Goal: Information Seeking & Learning: Find specific fact

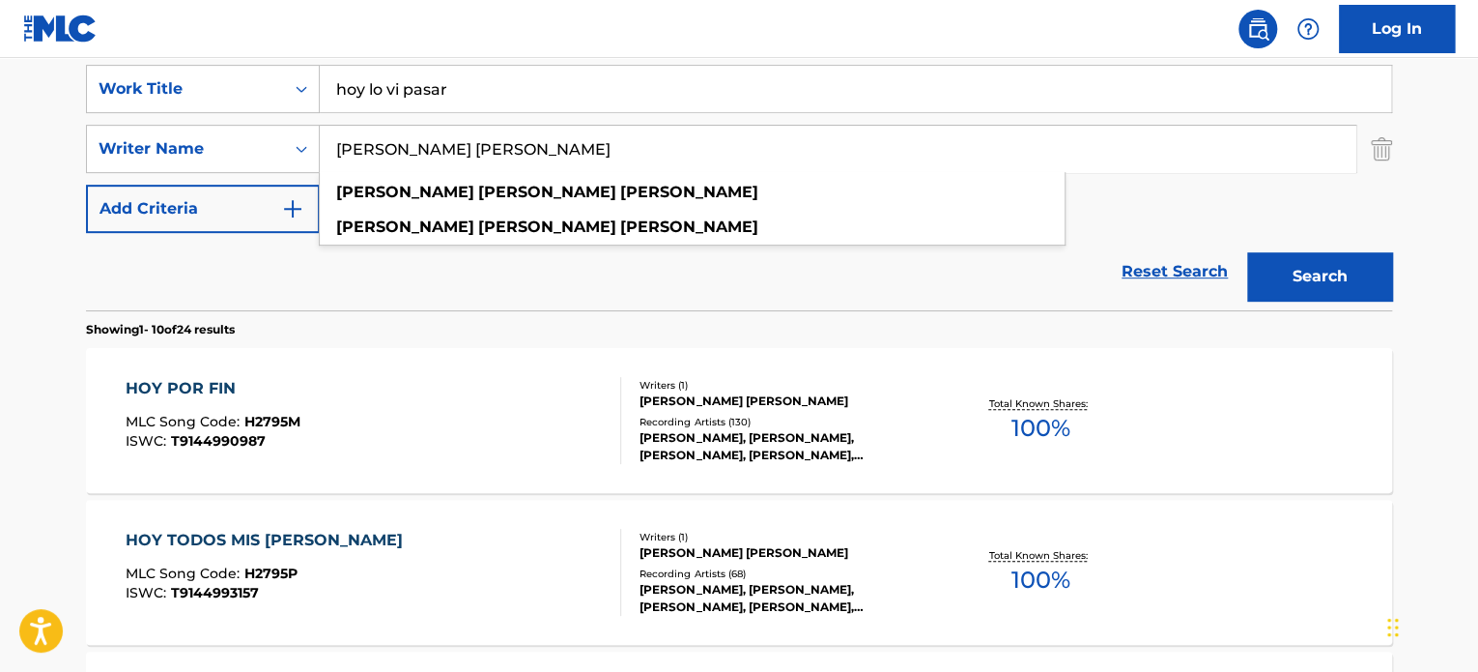
scroll to position [365, 0]
click at [472, 138] on input "[PERSON_NAME] [PERSON_NAME]" at bounding box center [838, 149] width 1036 height 46
click at [472, 137] on input "[PERSON_NAME] [PERSON_NAME]" at bounding box center [838, 149] width 1036 height 46
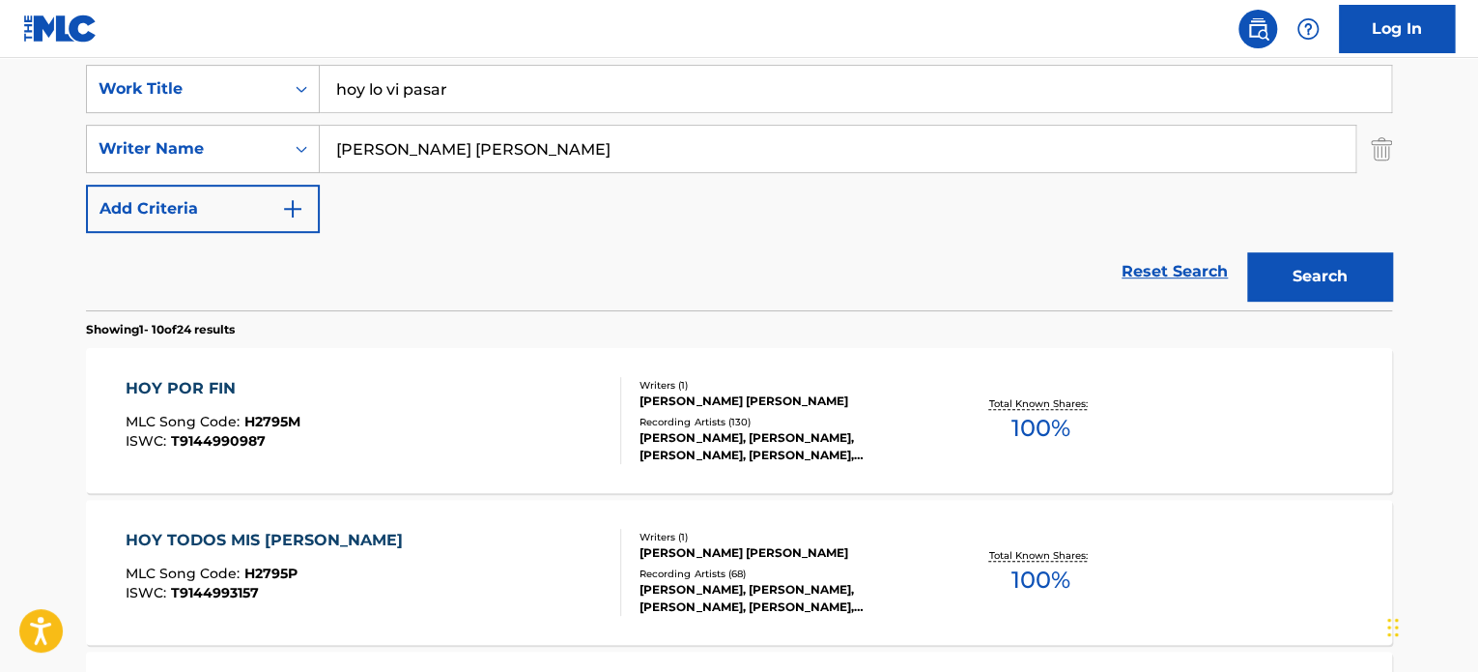
type input "[PERSON_NAME] [PERSON_NAME]"
drag, startPoint x: 470, startPoint y: 79, endPoint x: -5, endPoint y: 76, distance: 474.4
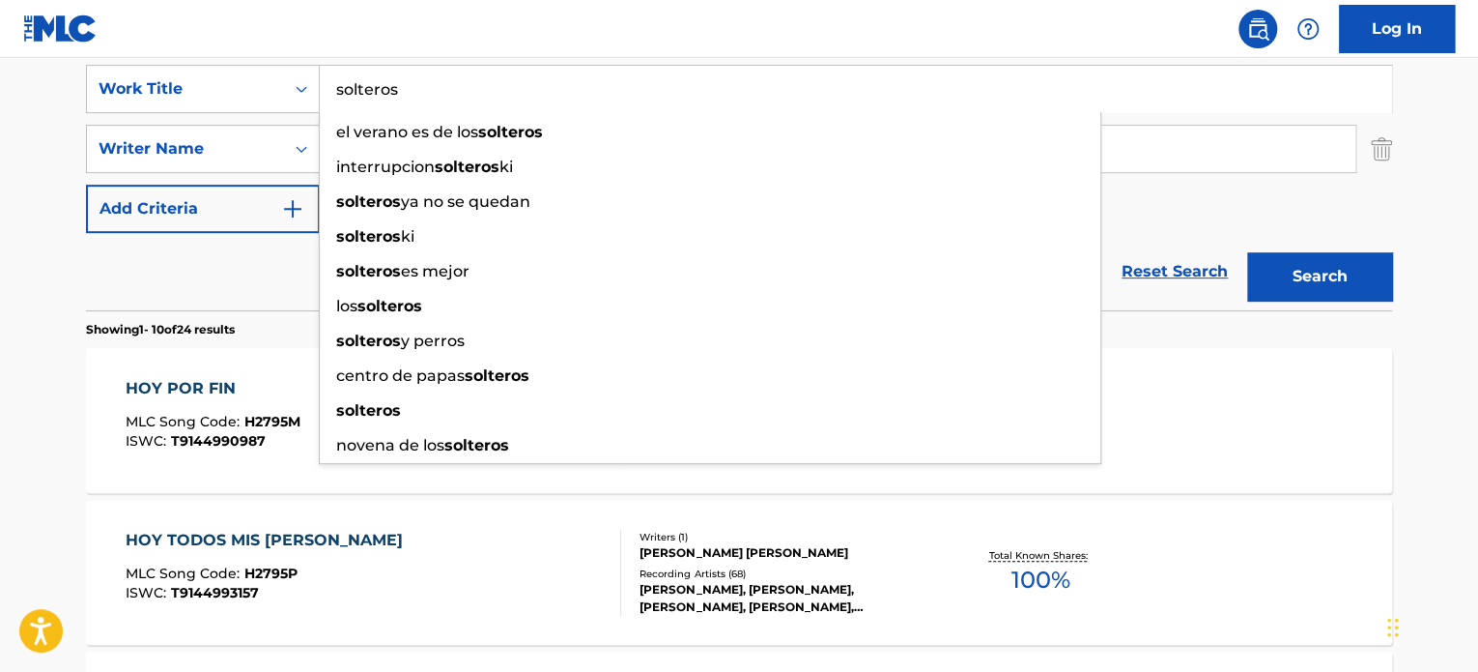
click at [1247, 252] on button "Search" at bounding box center [1319, 276] width 145 height 48
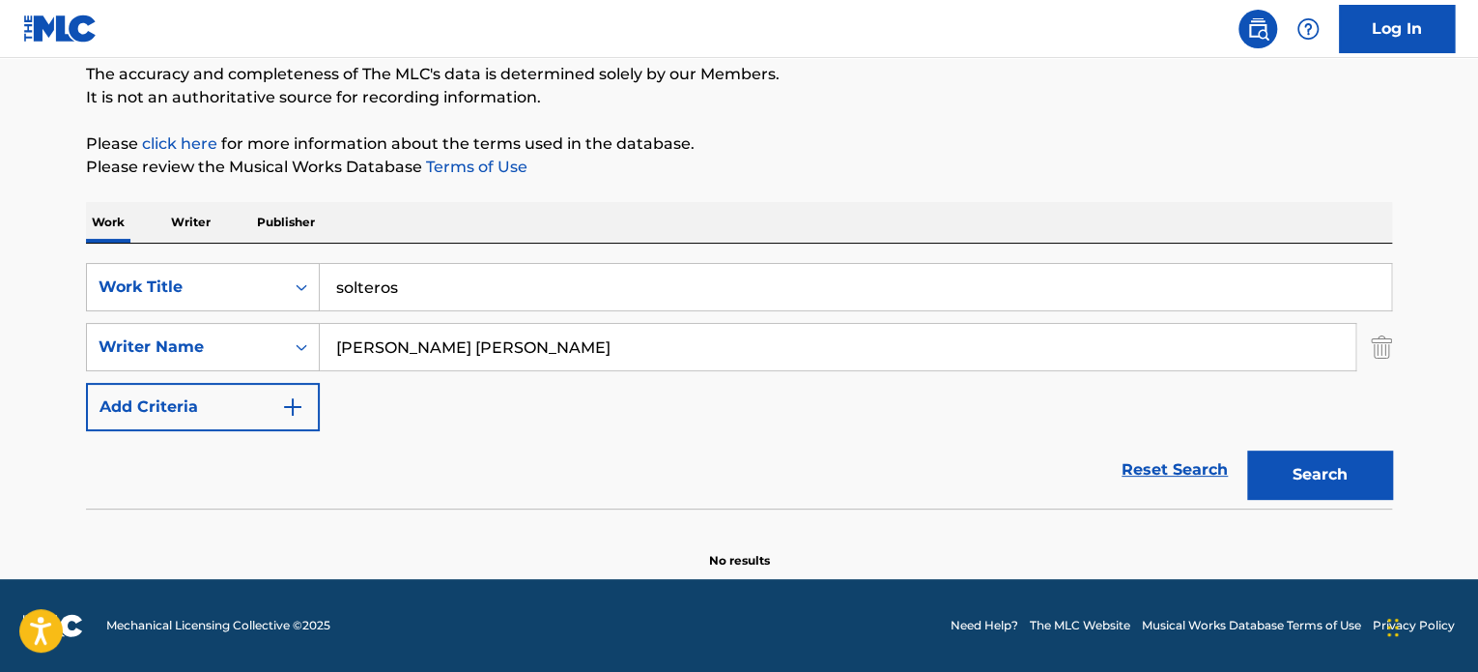
scroll to position [166, 0]
click at [352, 284] on input "solteros" at bounding box center [856, 288] width 1072 height 46
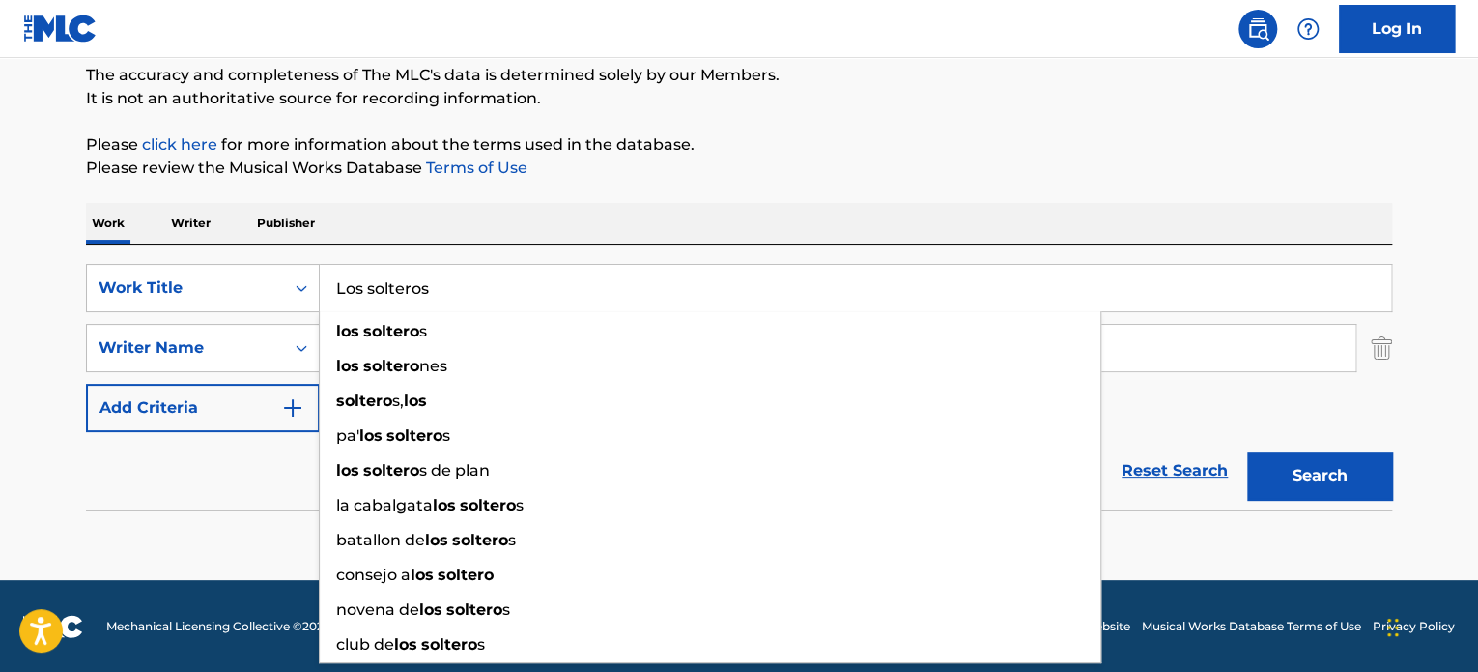
click at [1247, 451] on button "Search" at bounding box center [1319, 475] width 145 height 48
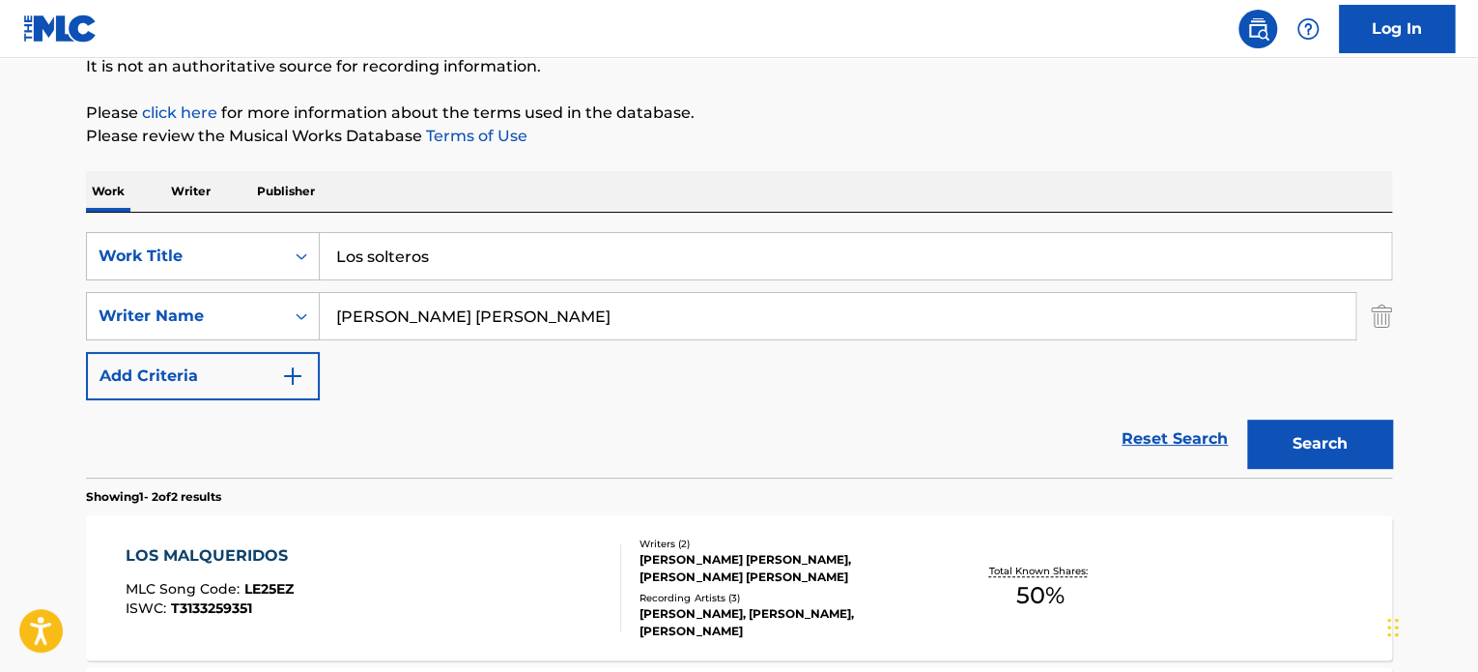
scroll to position [0, 0]
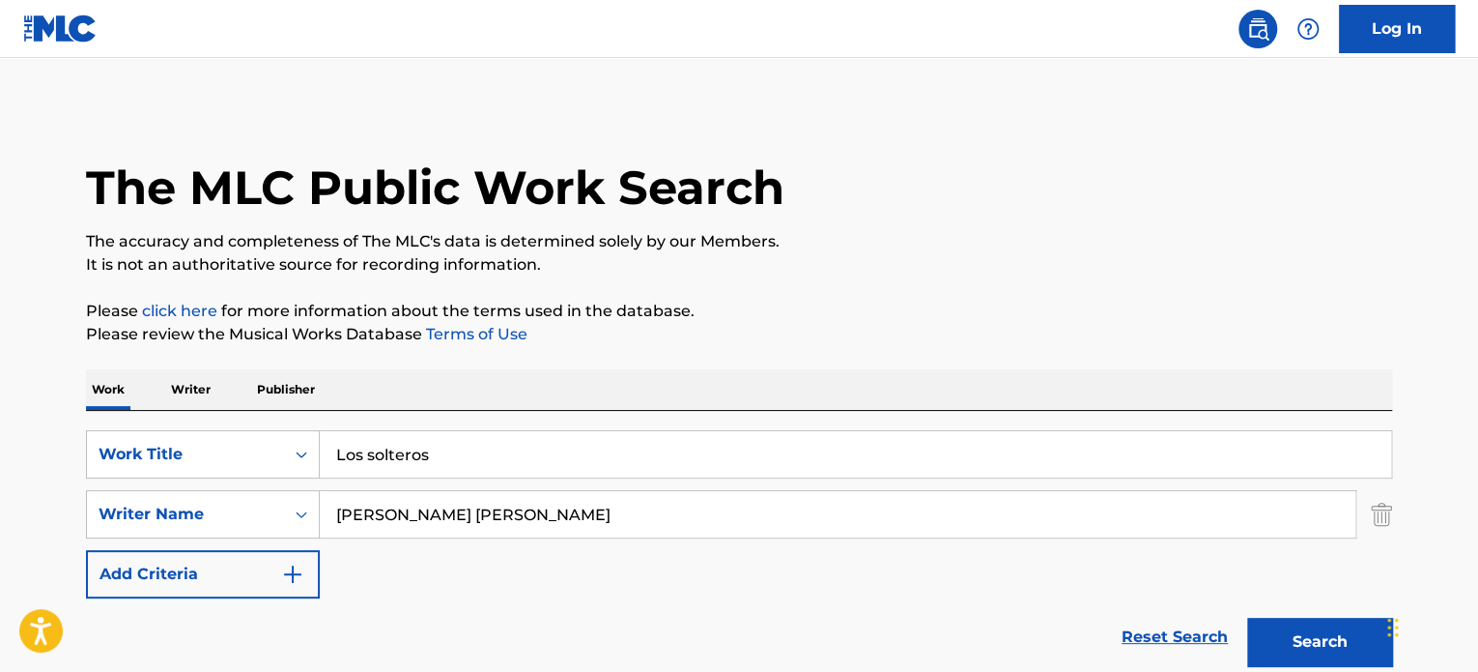
drag, startPoint x: 428, startPoint y: 448, endPoint x: 345, endPoint y: 448, distance: 83.1
click at [345, 448] on input "Los solteros" at bounding box center [856, 454] width 1072 height 46
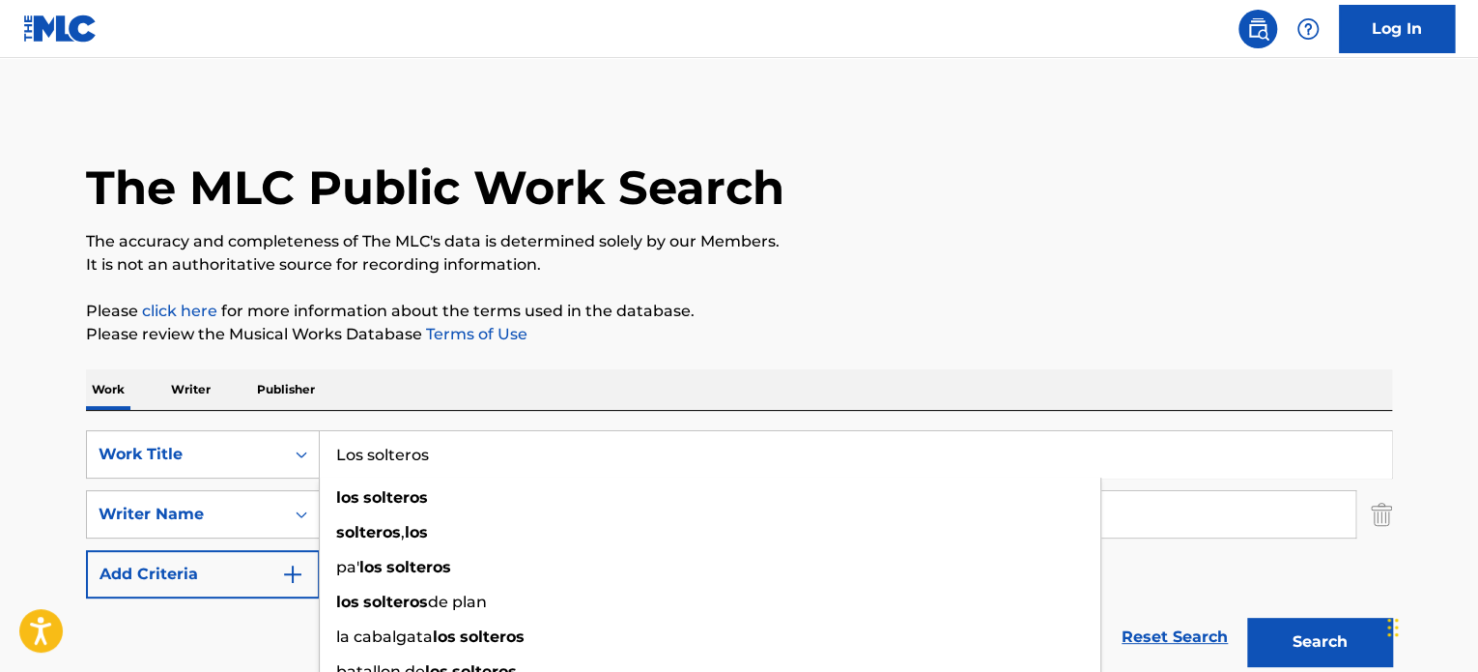
click at [514, 402] on div "Work Writer Publisher" at bounding box center [739, 389] width 1306 height 41
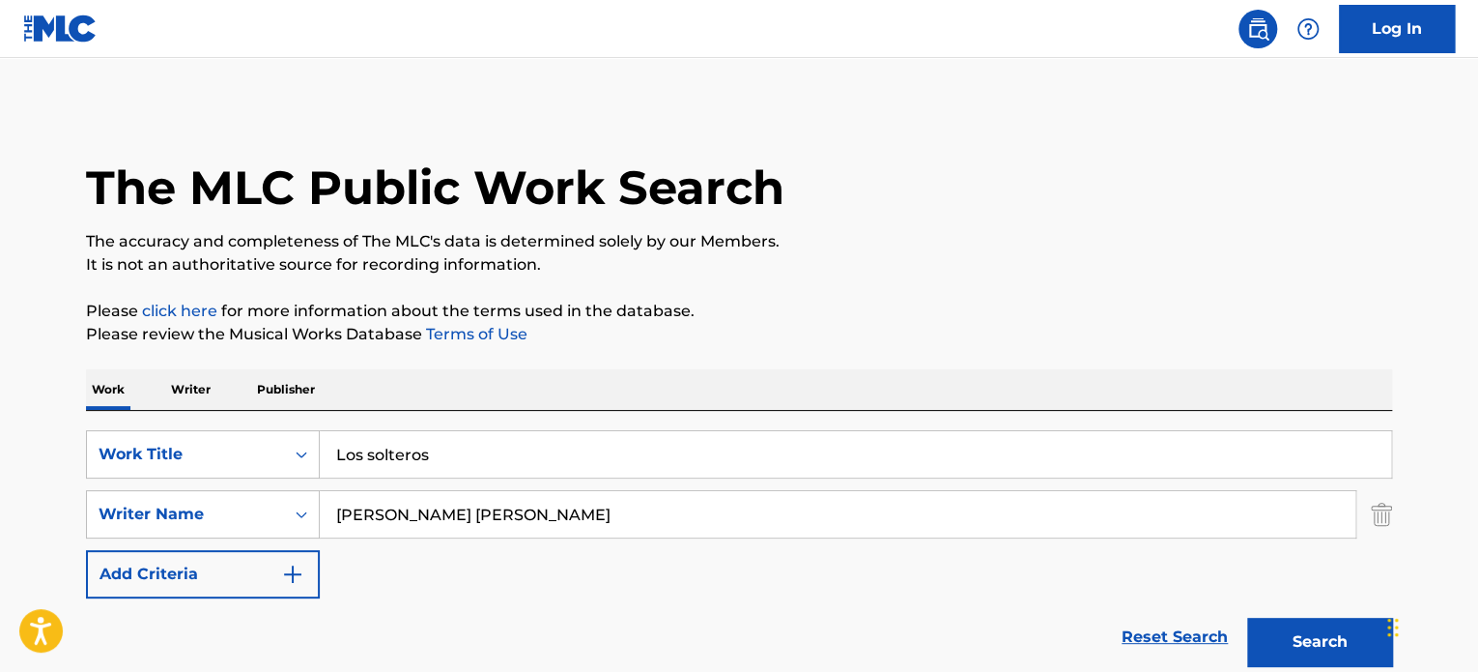
drag, startPoint x: 443, startPoint y: 451, endPoint x: -197, endPoint y: 451, distance: 639.6
click at [0, 451] on html "Accessibility Screen-Reader Guide, Feedback, and Issue Reporting | New window L…" at bounding box center [739, 336] width 1478 height 672
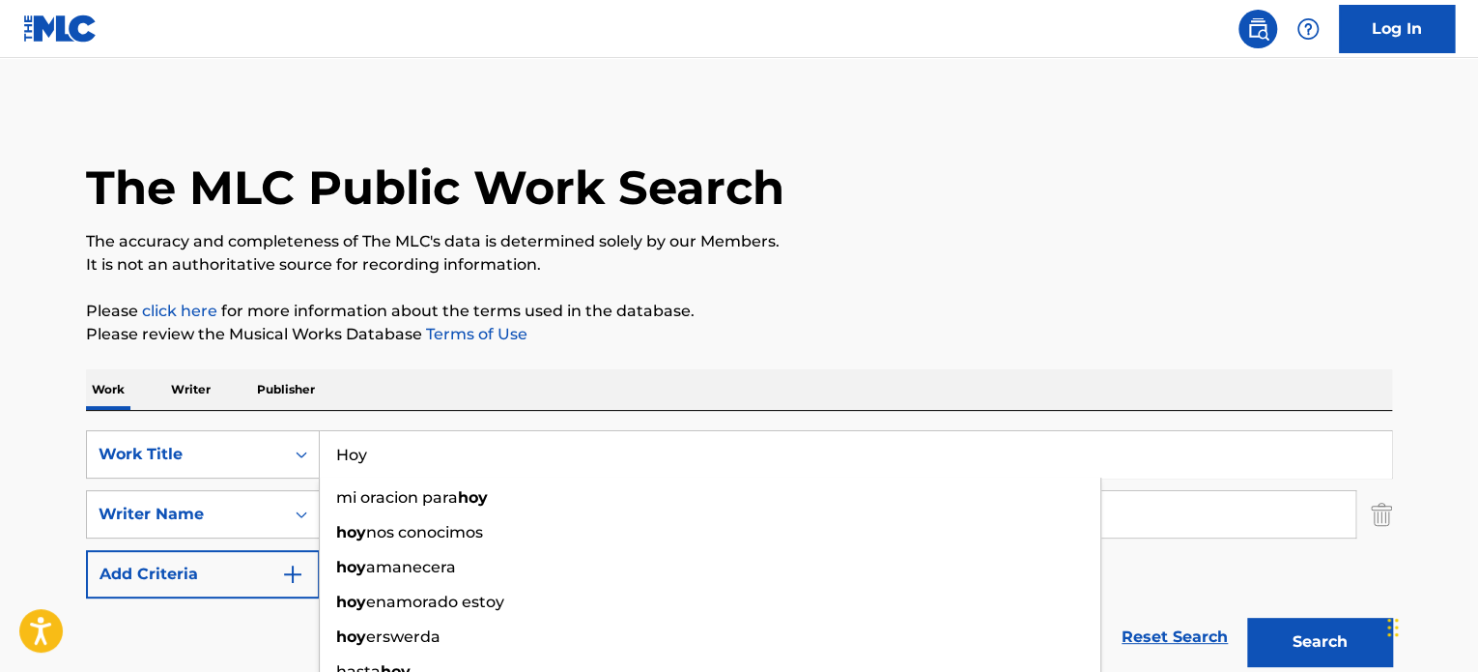
type input "Hoy"
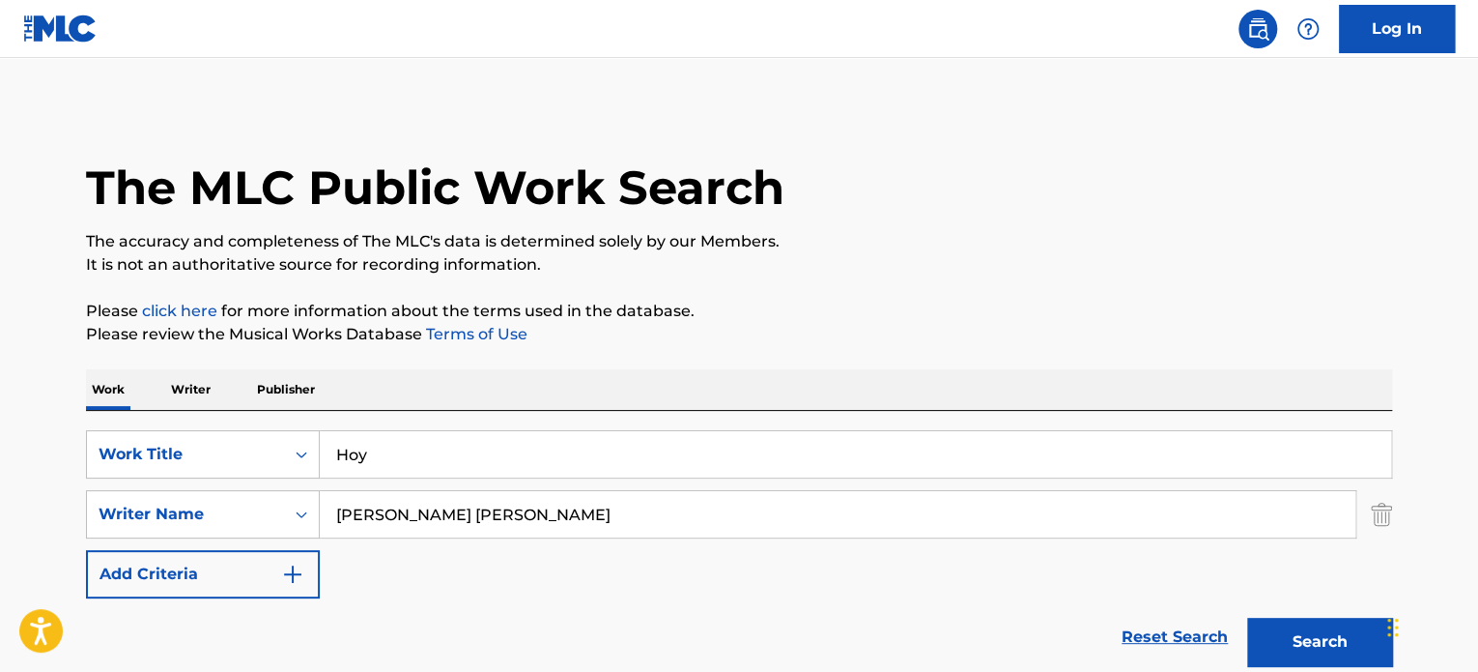
drag, startPoint x: 629, startPoint y: 545, endPoint x: 590, endPoint y: 524, distance: 44.1
click at [609, 537] on div "SearchWithCriteria629a6752-7e7a-4f87-8f3d-b44a8cf4d6de Work Title Hoy SearchWit…" at bounding box center [739, 514] width 1306 height 168
drag, startPoint x: 372, startPoint y: 520, endPoint x: -96, endPoint y: 536, distance: 467.9
click at [0, 536] on html "Accessibility Screen-Reader Guide, Feedback, and Issue Reporting | New window L…" at bounding box center [739, 336] width 1478 height 672
paste input "[PERSON_NAME]"
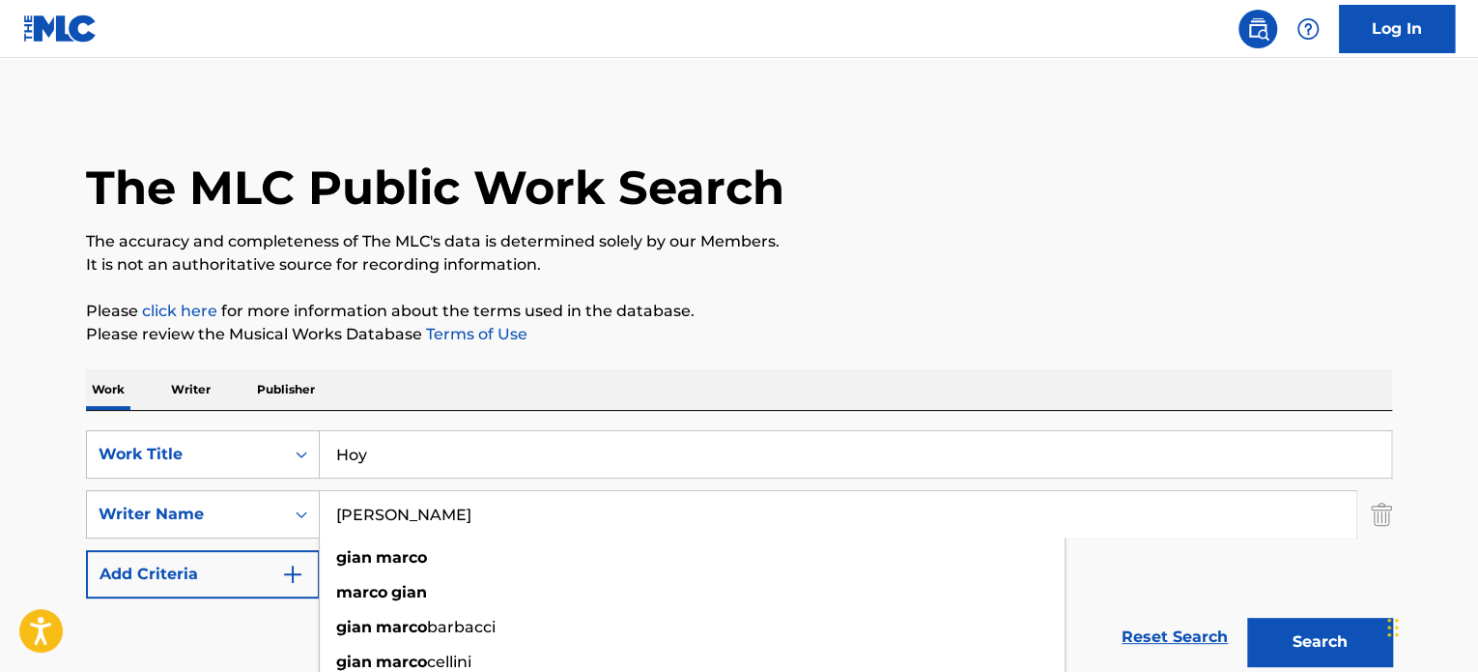
type input "[PERSON_NAME]"
click at [1336, 629] on button "Search" at bounding box center [1319, 641] width 145 height 48
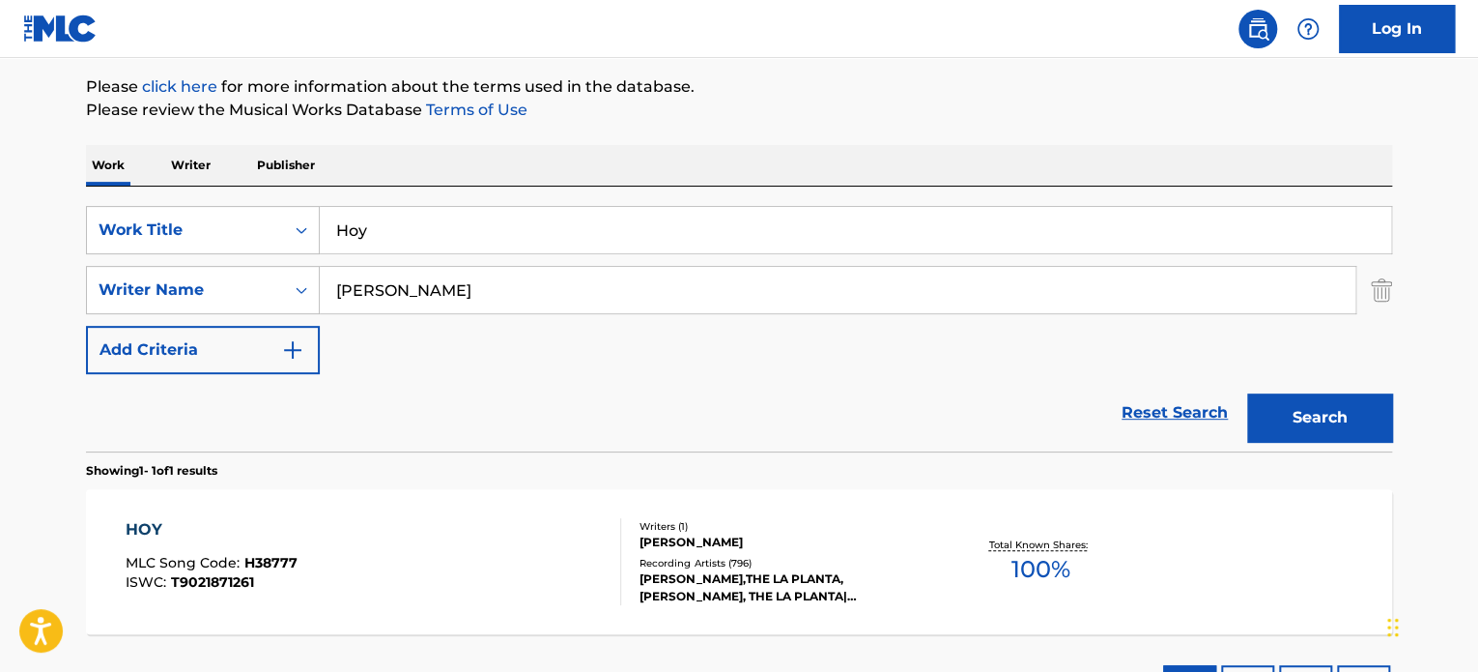
scroll to position [379, 0]
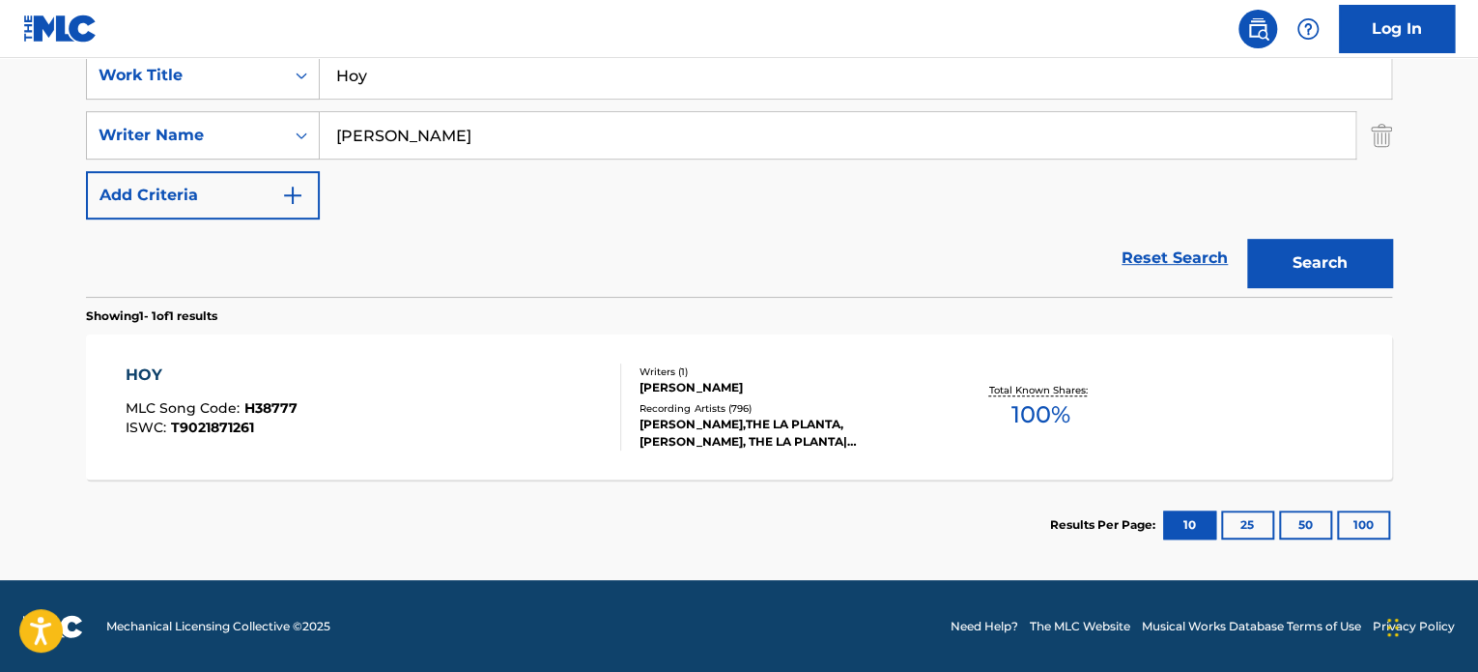
click at [420, 385] on div "HOY MLC Song Code : H38777 ISWC : T9021871261" at bounding box center [374, 406] width 497 height 87
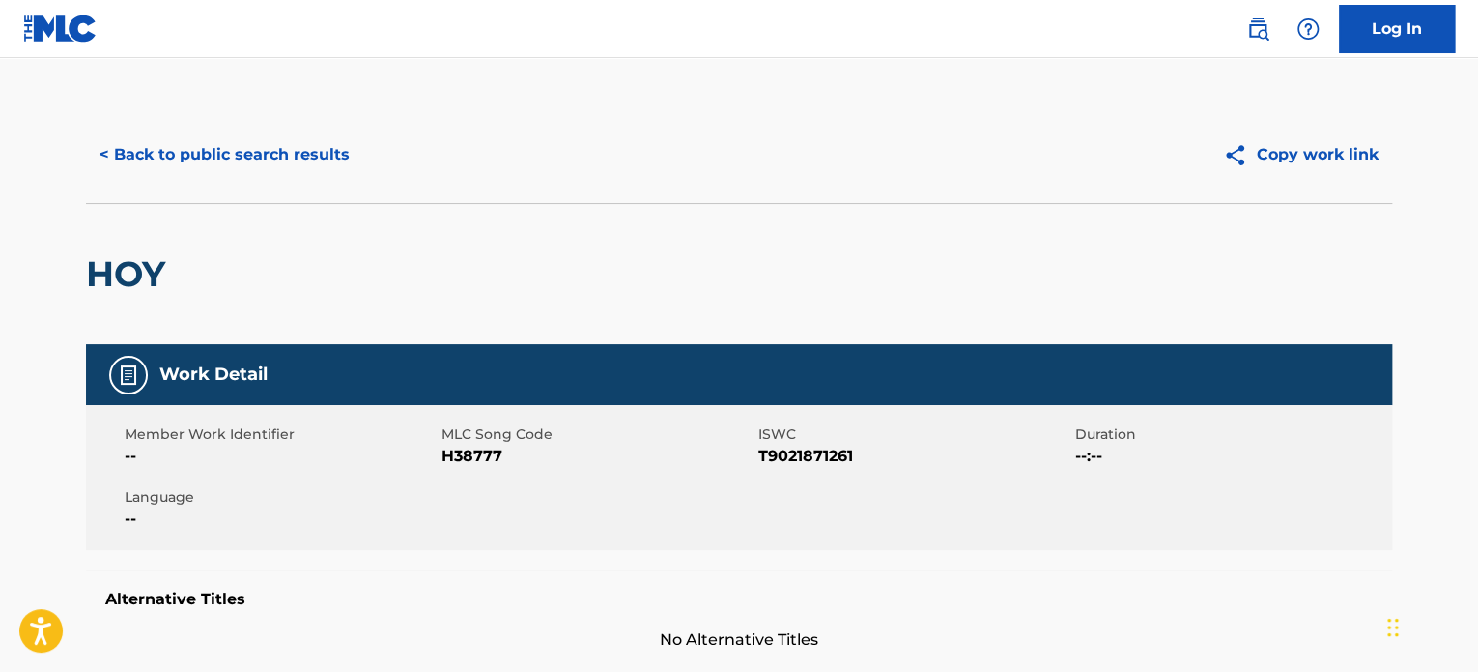
click at [196, 167] on button "< Back to public search results" at bounding box center [224, 154] width 277 height 48
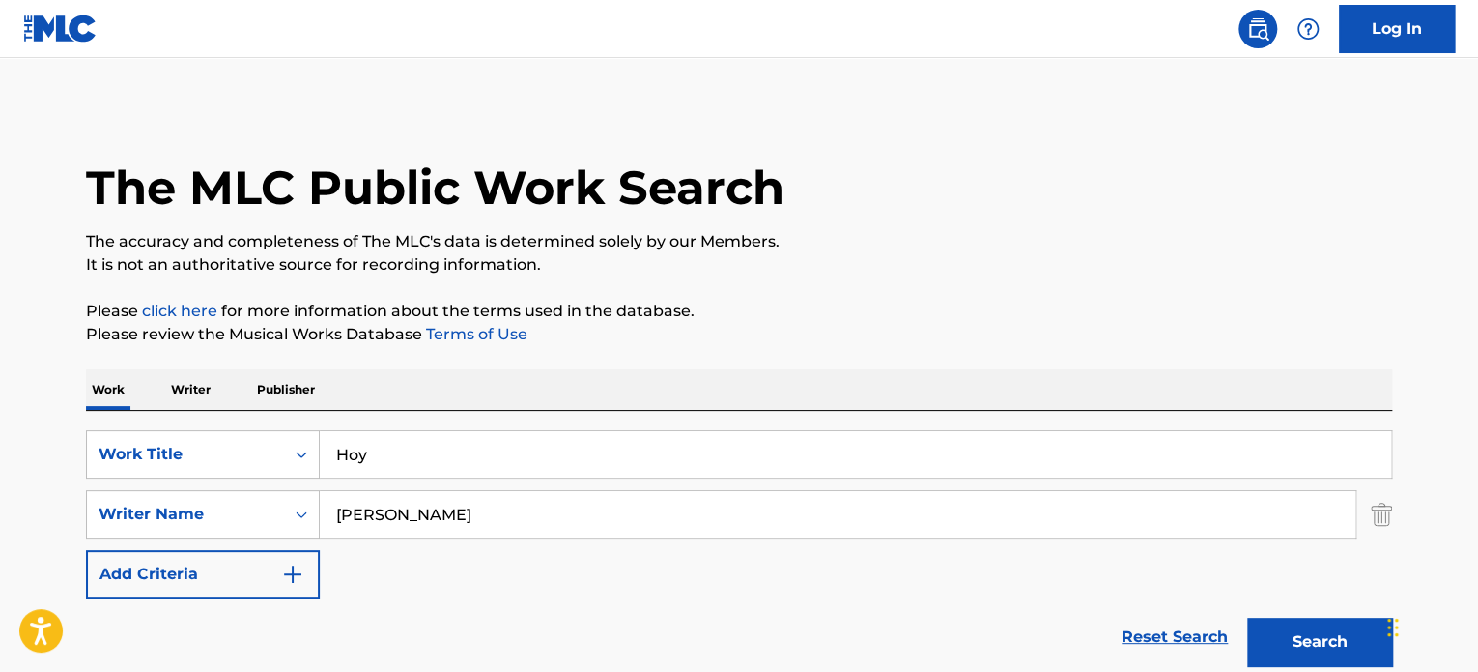
scroll to position [269, 0]
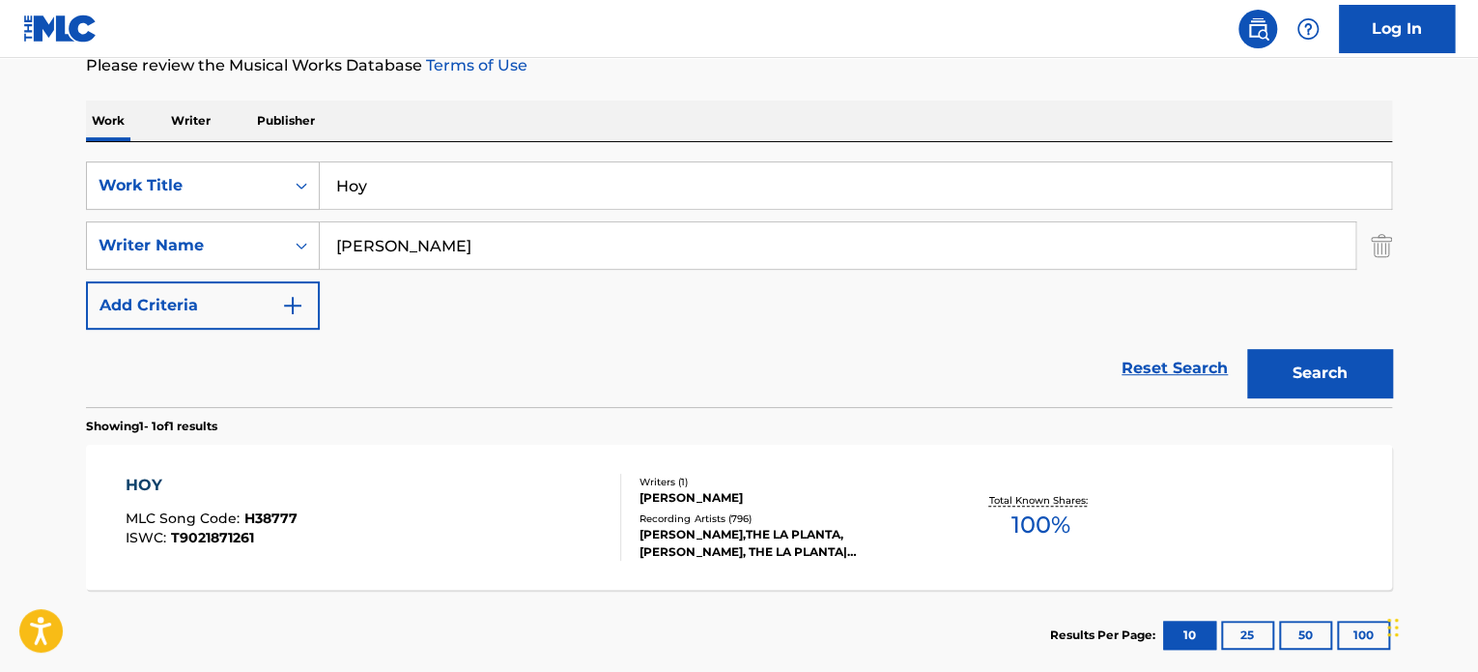
drag, startPoint x: 444, startPoint y: 192, endPoint x: 65, endPoint y: 194, distance: 379.7
click at [87, 195] on div "SearchWithCriteria629a6752-7e7a-4f87-8f3d-b44a8cf4d6de Work Title Hoy" at bounding box center [739, 185] width 1306 height 48
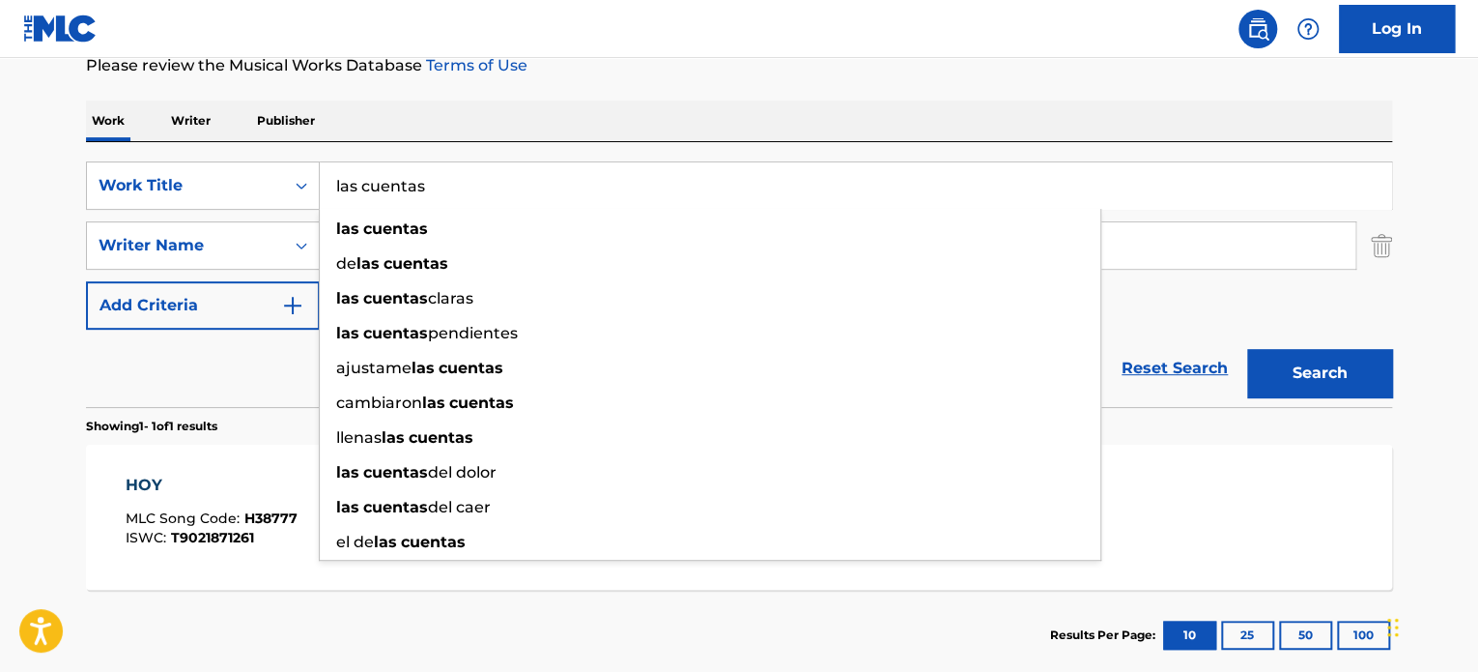
type input "las cuentas"
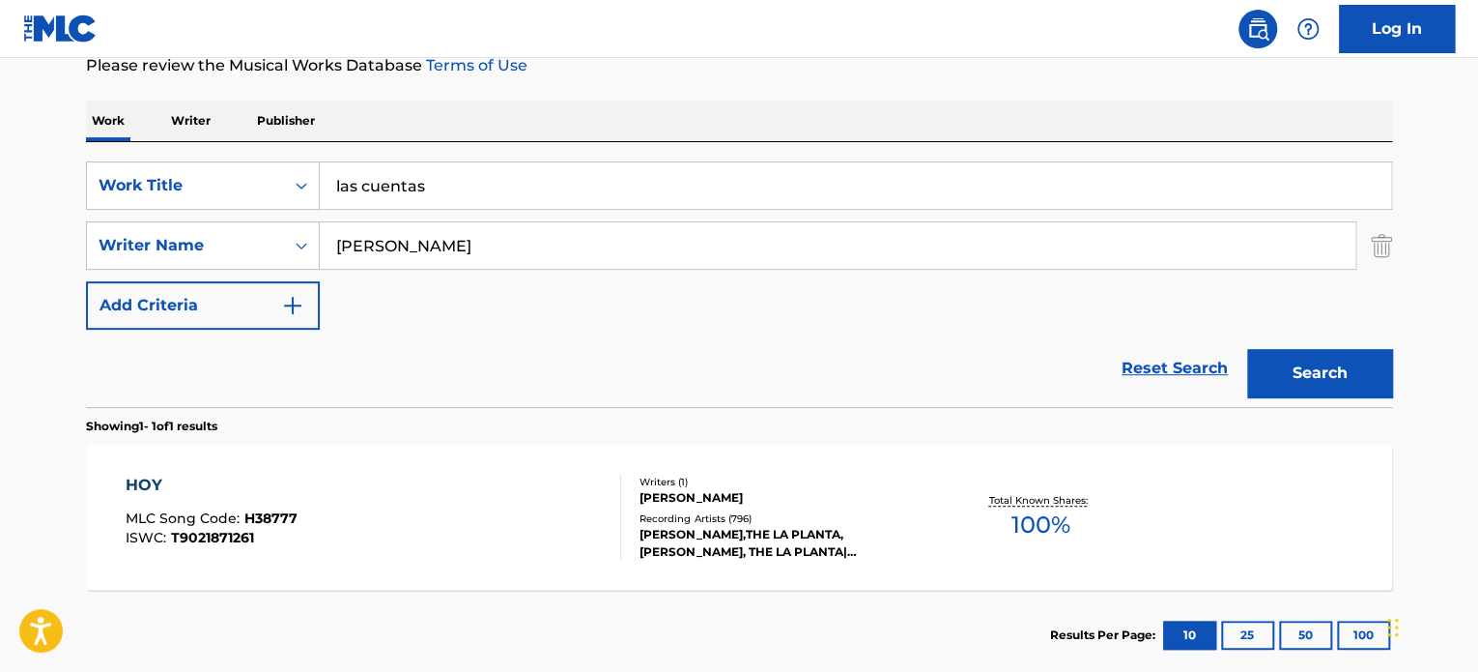
drag, startPoint x: 499, startPoint y: 264, endPoint x: -143, endPoint y: 174, distance: 647.8
click at [0, 174] on html "Accessibility Screen-Reader Guide, Feedback, and Issue Reporting | New window L…" at bounding box center [739, 67] width 1478 height 672
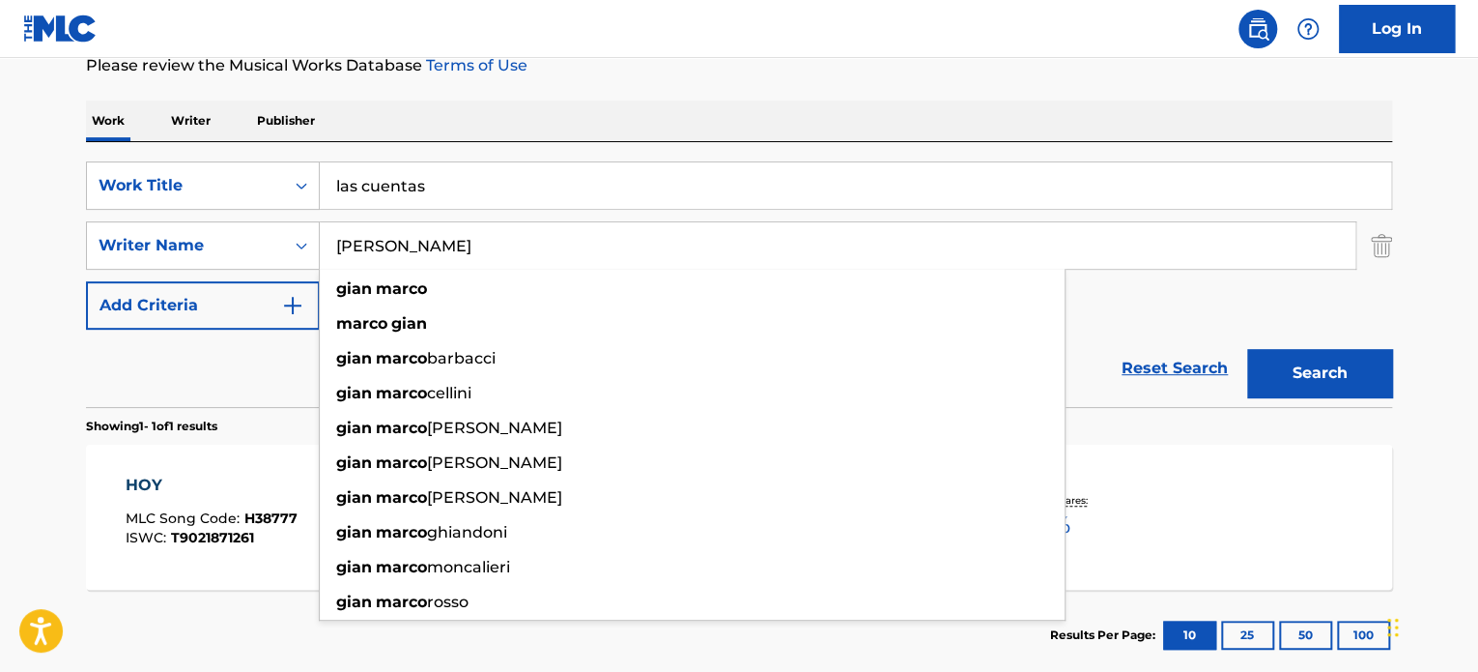
paste input "Lo, ip, dolo, sita Cons adipis Elitse Doei, temp Inc Utlab et dol magnaaliquae …"
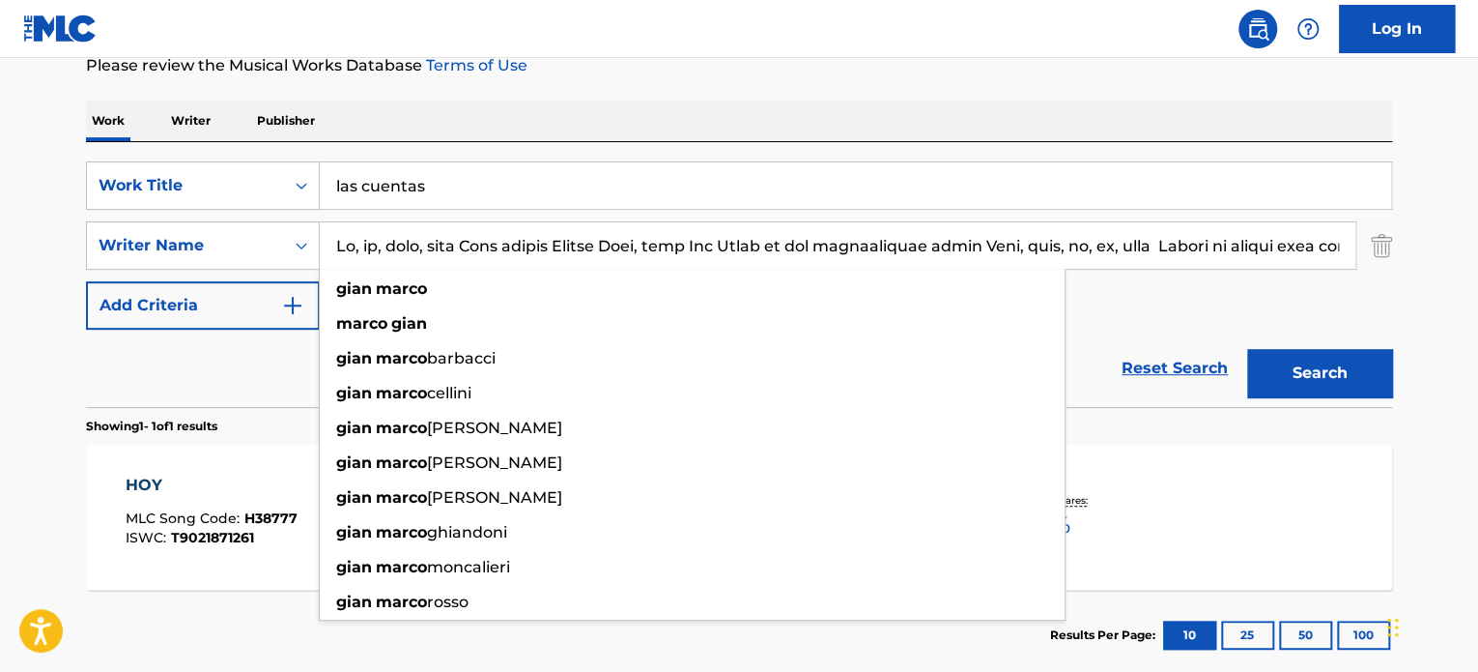
scroll to position [0, 18976]
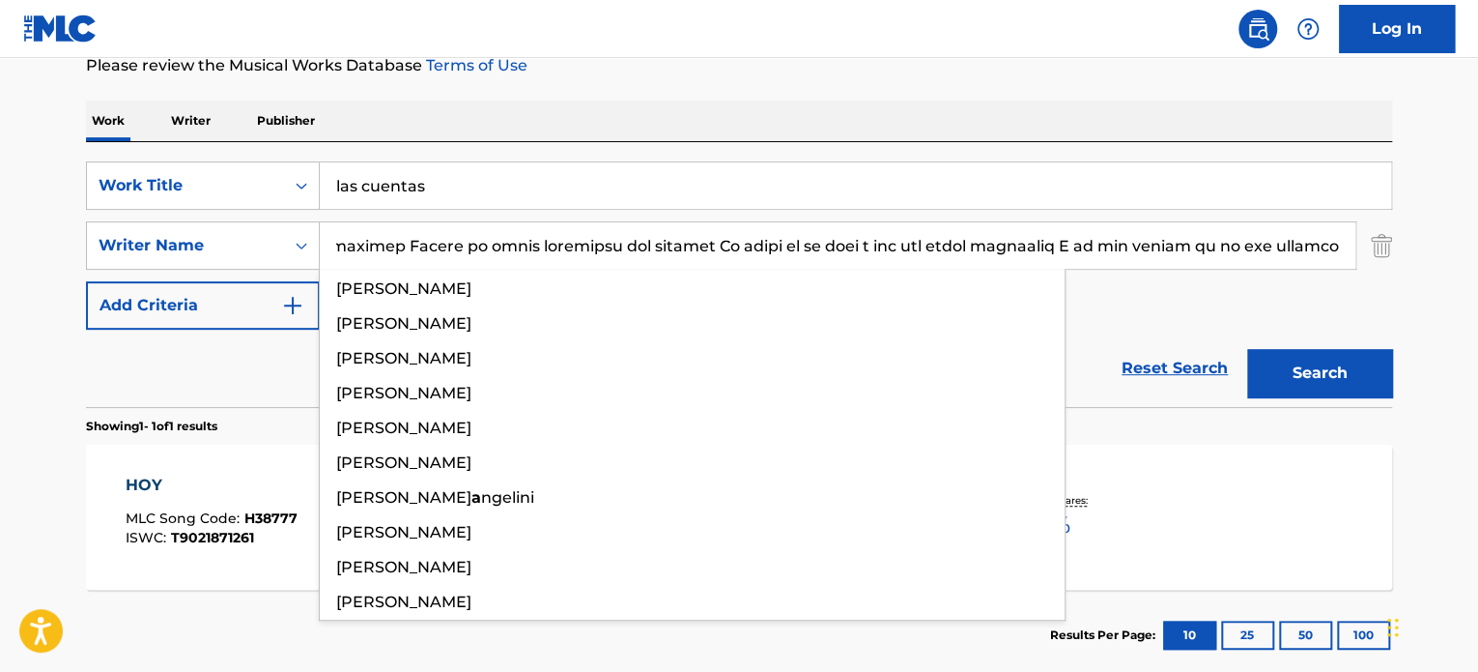
type input "Lo, ip, dolo, sita Cons adipis Elitse Doei, temp Inc Utlab et dol magnaaliquae …"
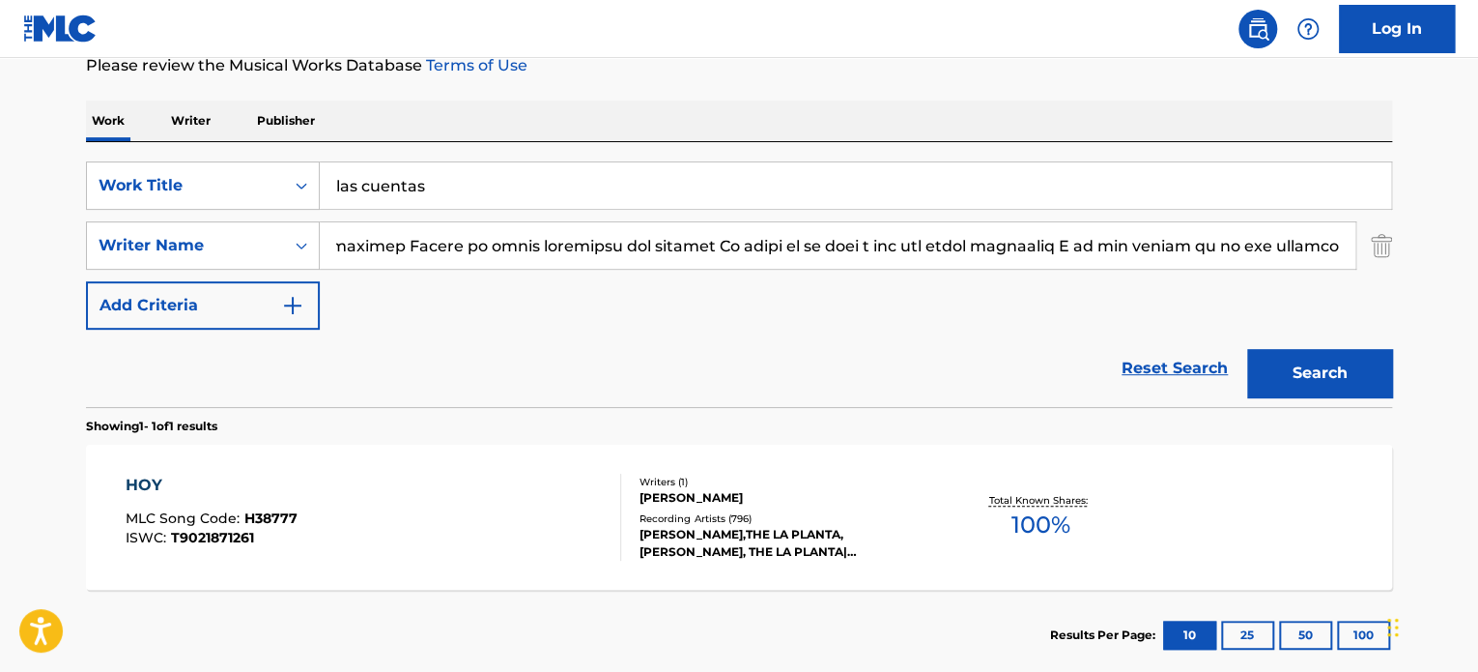
scroll to position [0, 0]
click at [1373, 242] on img "Search Form" at bounding box center [1381, 245] width 21 height 48
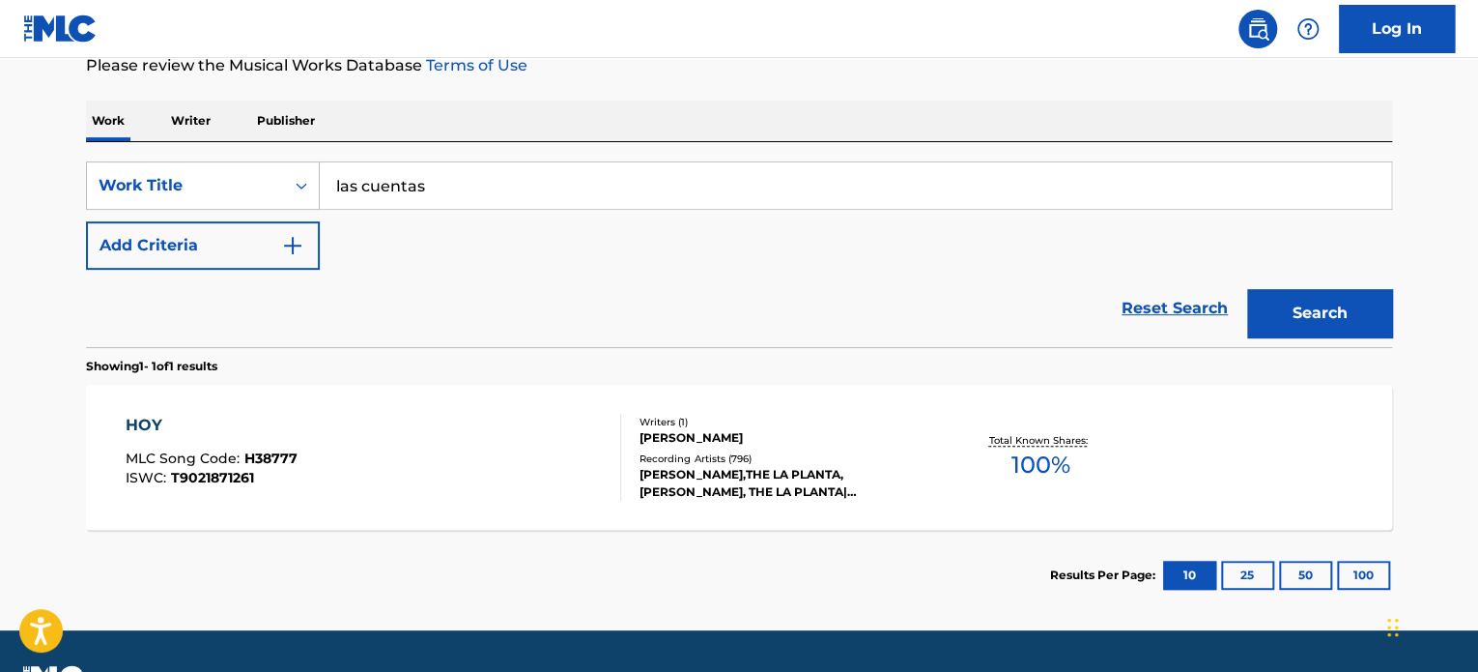
click at [194, 242] on button "Add Criteria" at bounding box center [203, 245] width 234 height 48
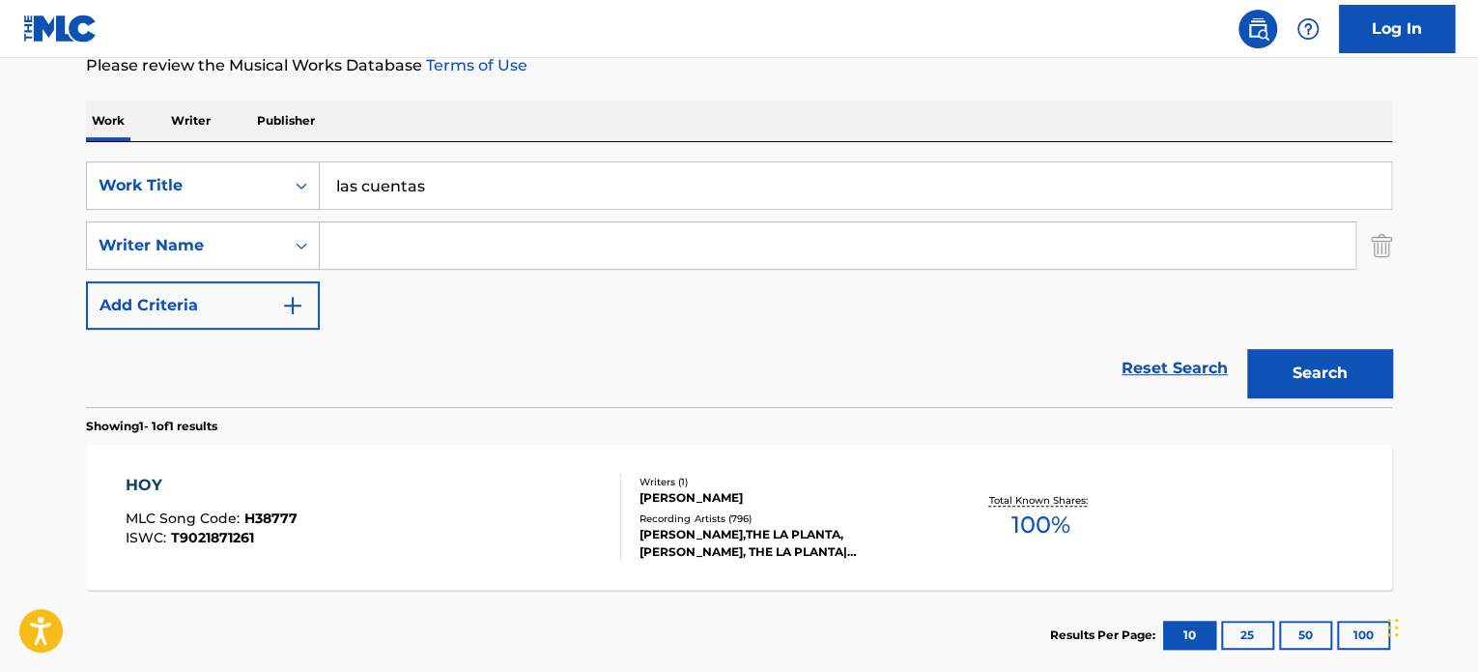
click at [411, 250] on input "Search Form" at bounding box center [838, 245] width 1036 height 46
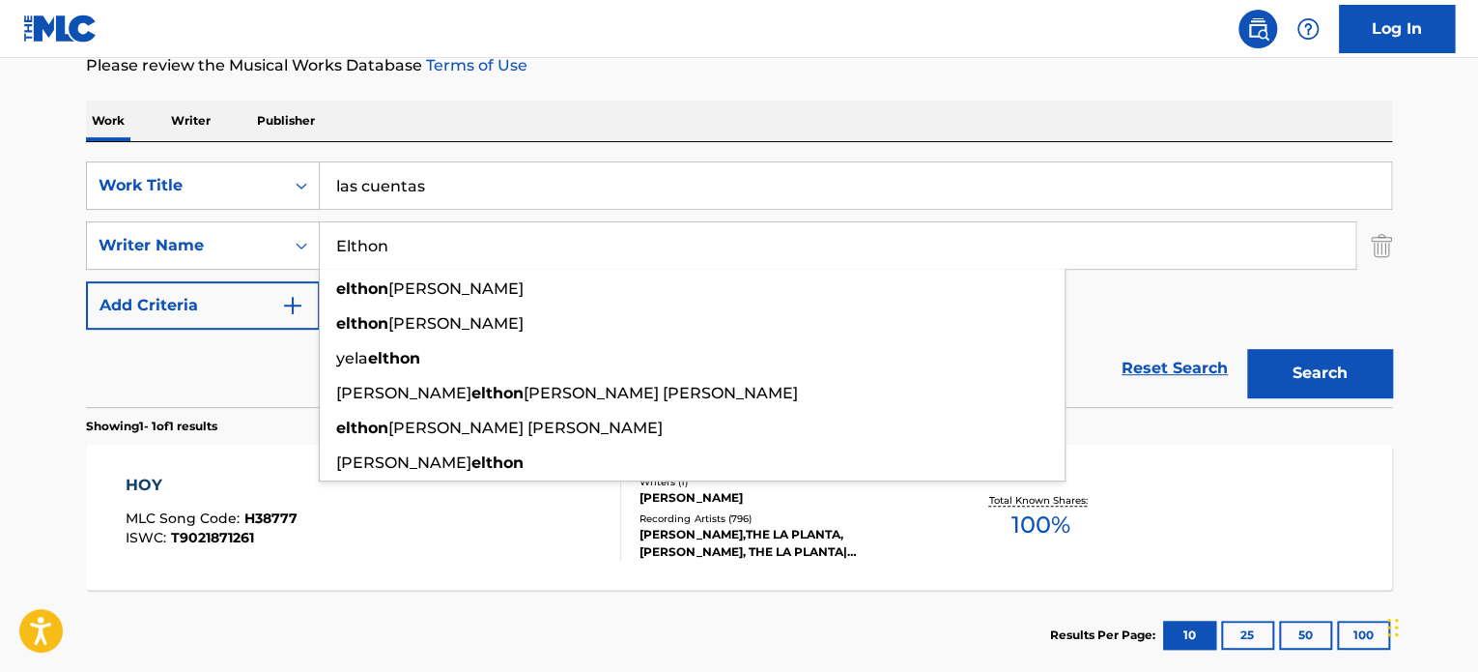
type input "Elthon"
click at [1247, 349] on button "Search" at bounding box center [1319, 373] width 145 height 48
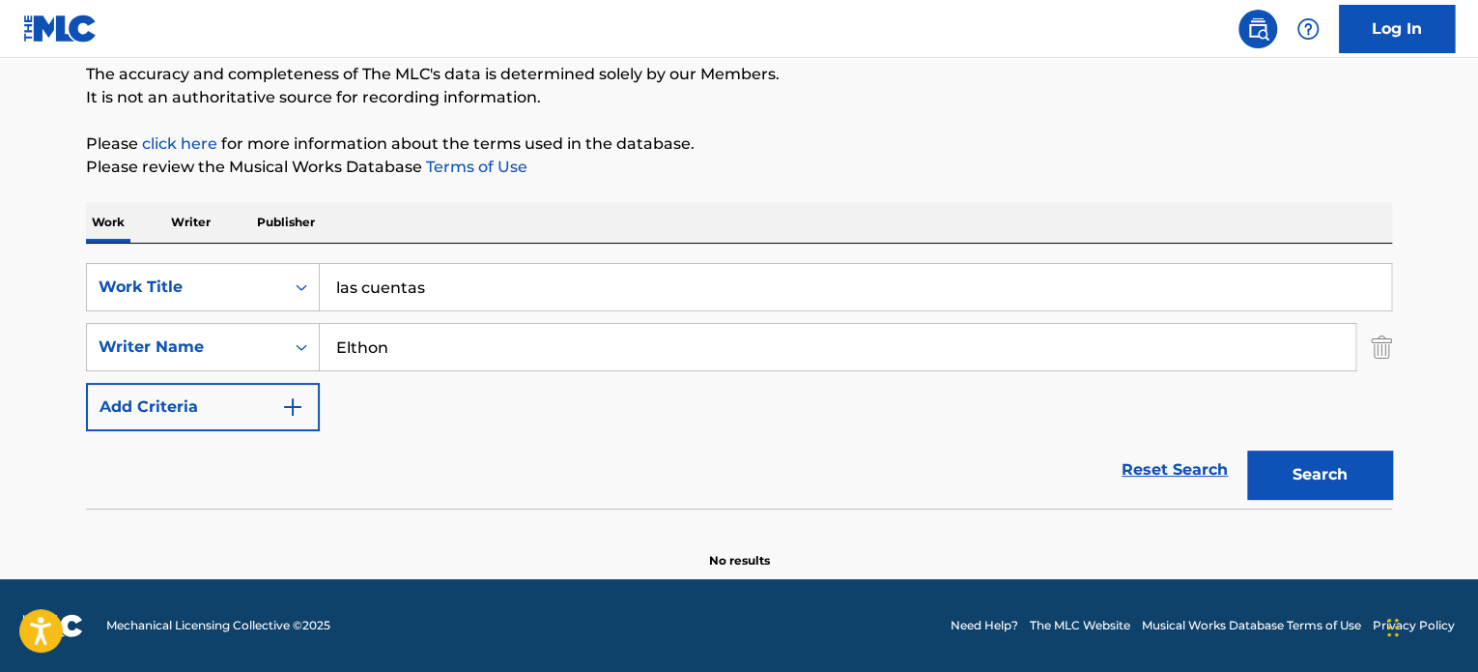
scroll to position [166, 0]
click at [587, 295] on input "las cuentas" at bounding box center [856, 288] width 1072 height 46
click at [586, 292] on input "las cuentas" at bounding box center [856, 288] width 1072 height 46
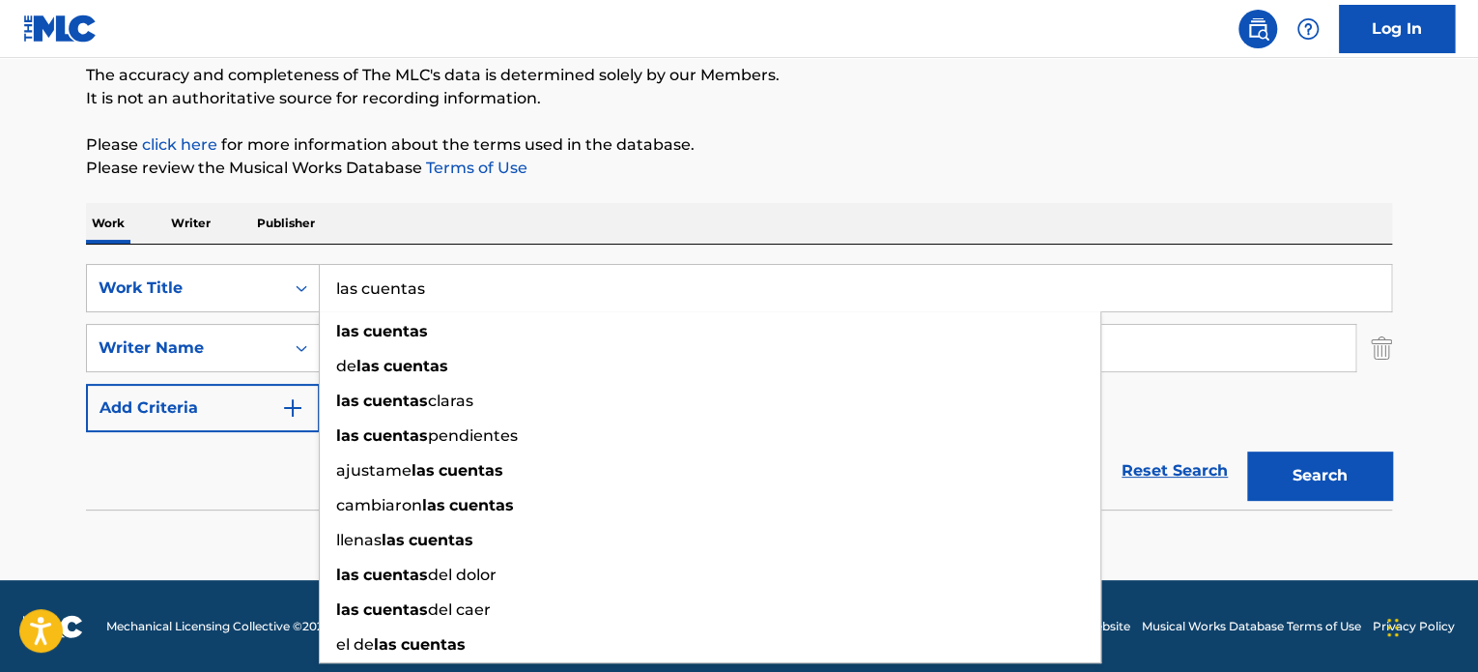
click at [586, 292] on input "las cuentas" at bounding box center [856, 288] width 1072 height 46
click at [585, 292] on input "las cuentas" at bounding box center [856, 288] width 1072 height 46
paste input "MERCE"
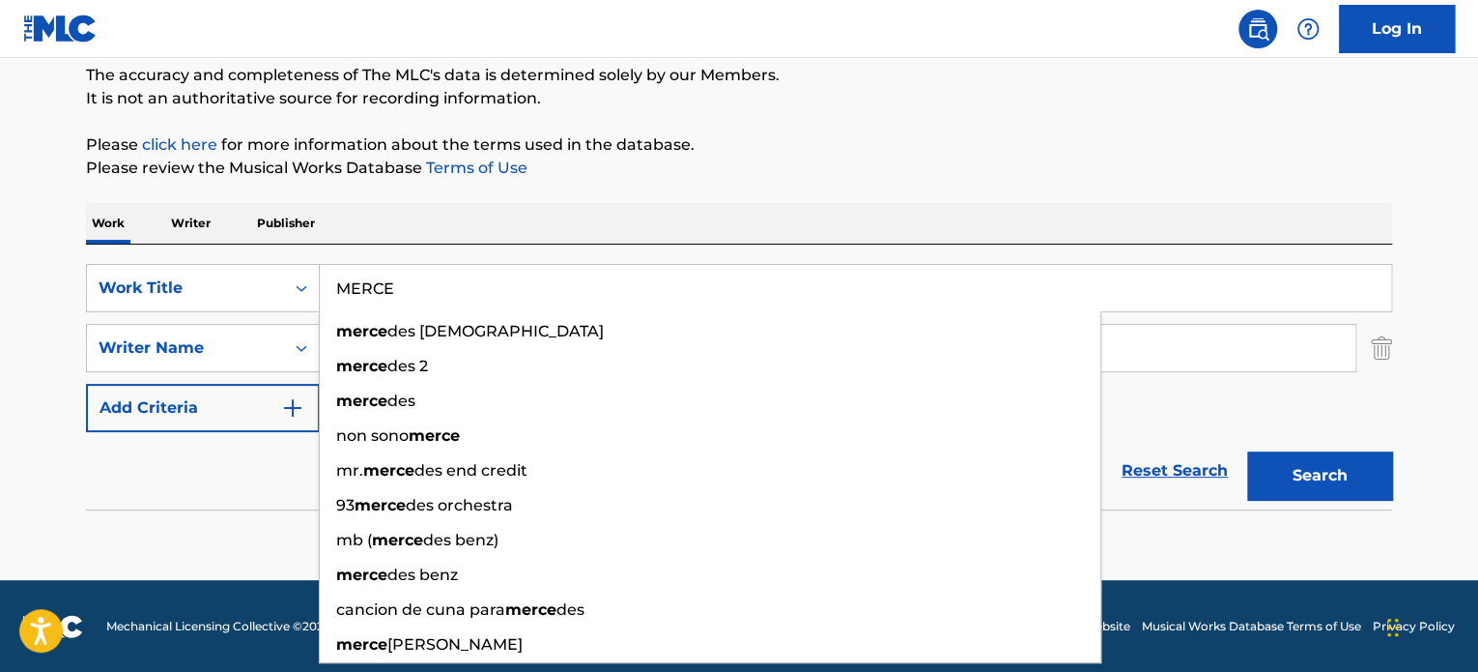
type input "MERCE"
click at [607, 183] on div "The MLC Public Work Search The accuracy and completeness of The MLC's data is d…" at bounding box center [739, 255] width 1353 height 630
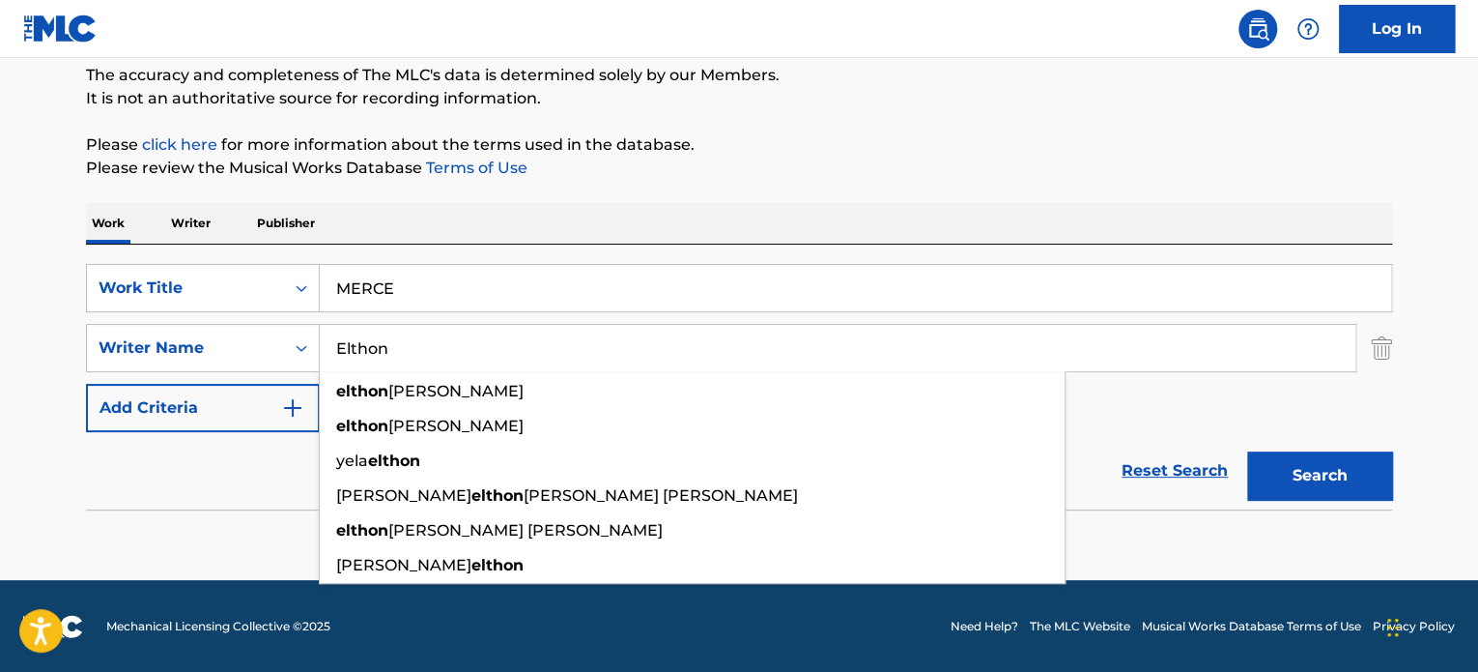
drag, startPoint x: 428, startPoint y: 355, endPoint x: -329, endPoint y: 281, distance: 760.1
click at [0, 281] on html "Accessibility Screen-Reader Guide, Feedback, and Issue Reporting | New window L…" at bounding box center [739, 170] width 1478 height 672
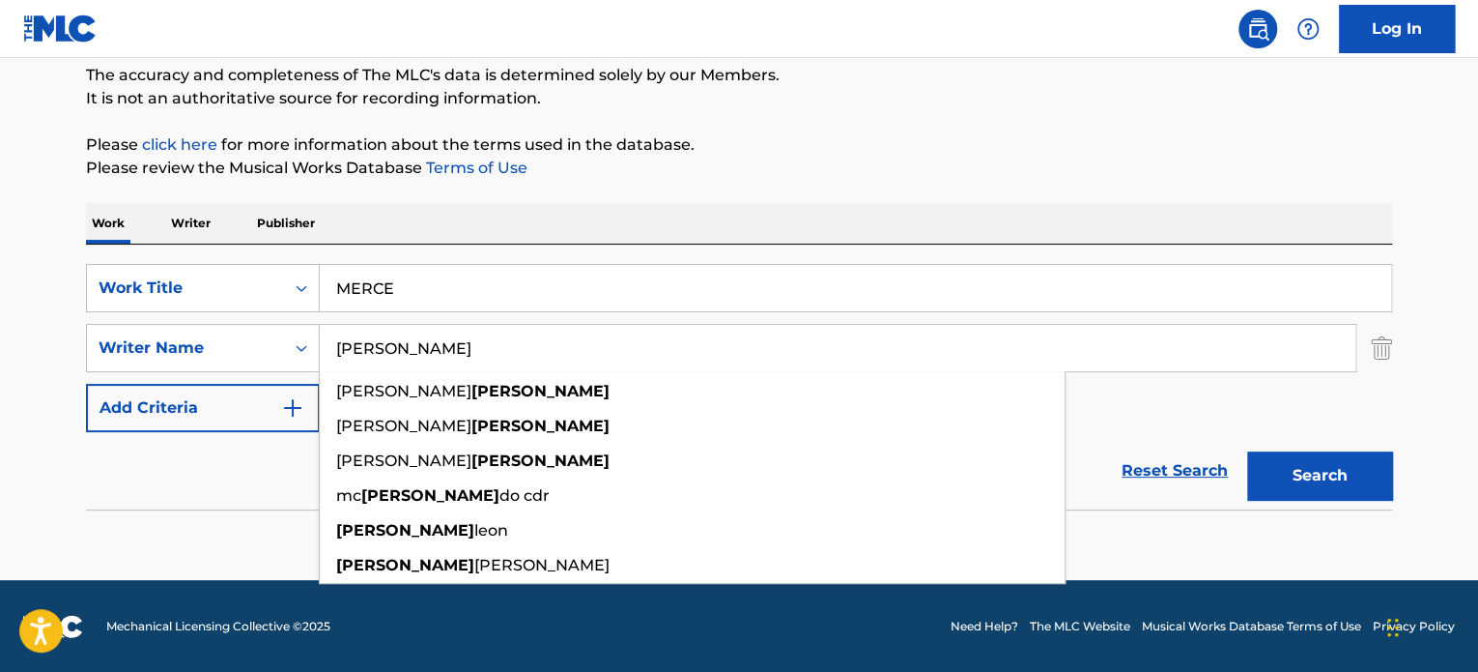
type input "[PERSON_NAME]"
click at [1247, 451] on button "Search" at bounding box center [1319, 475] width 145 height 48
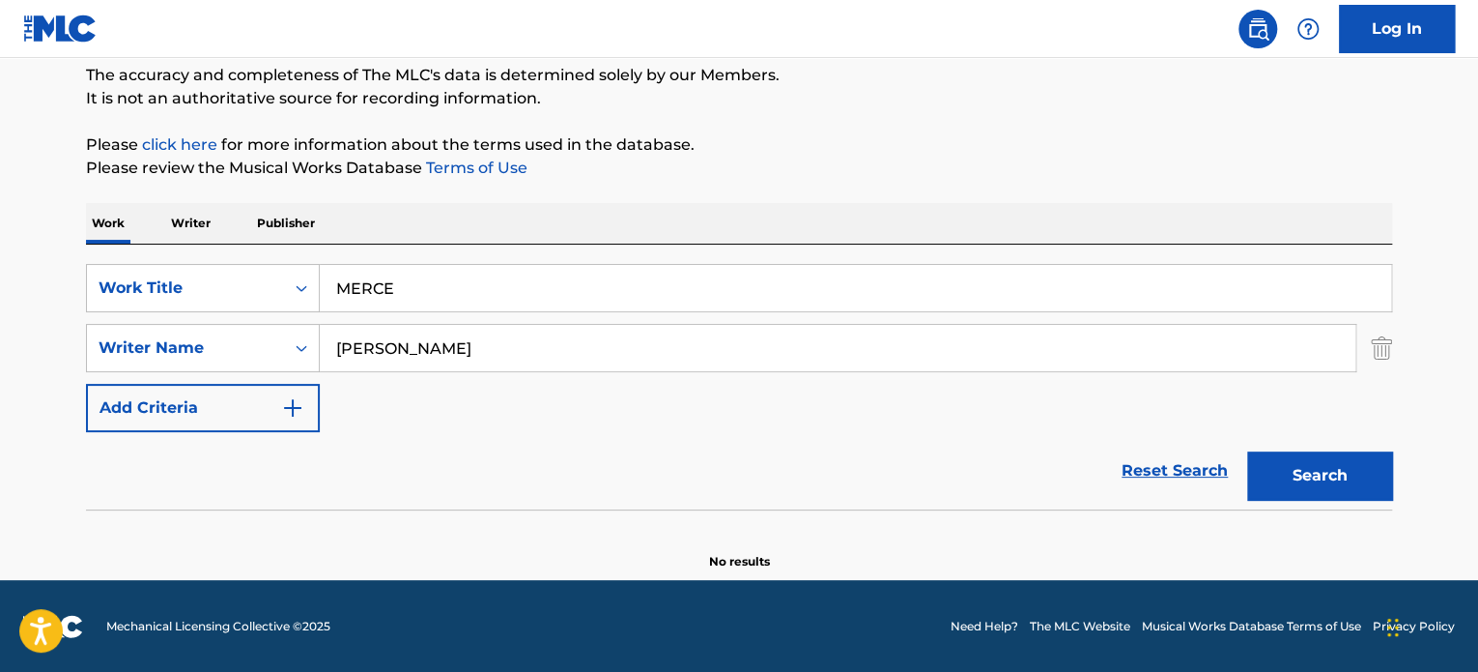
click at [460, 295] on input "MERCE" at bounding box center [856, 288] width 1072 height 46
click at [460, 294] on input "MERCE" at bounding box center [856, 288] width 1072 height 46
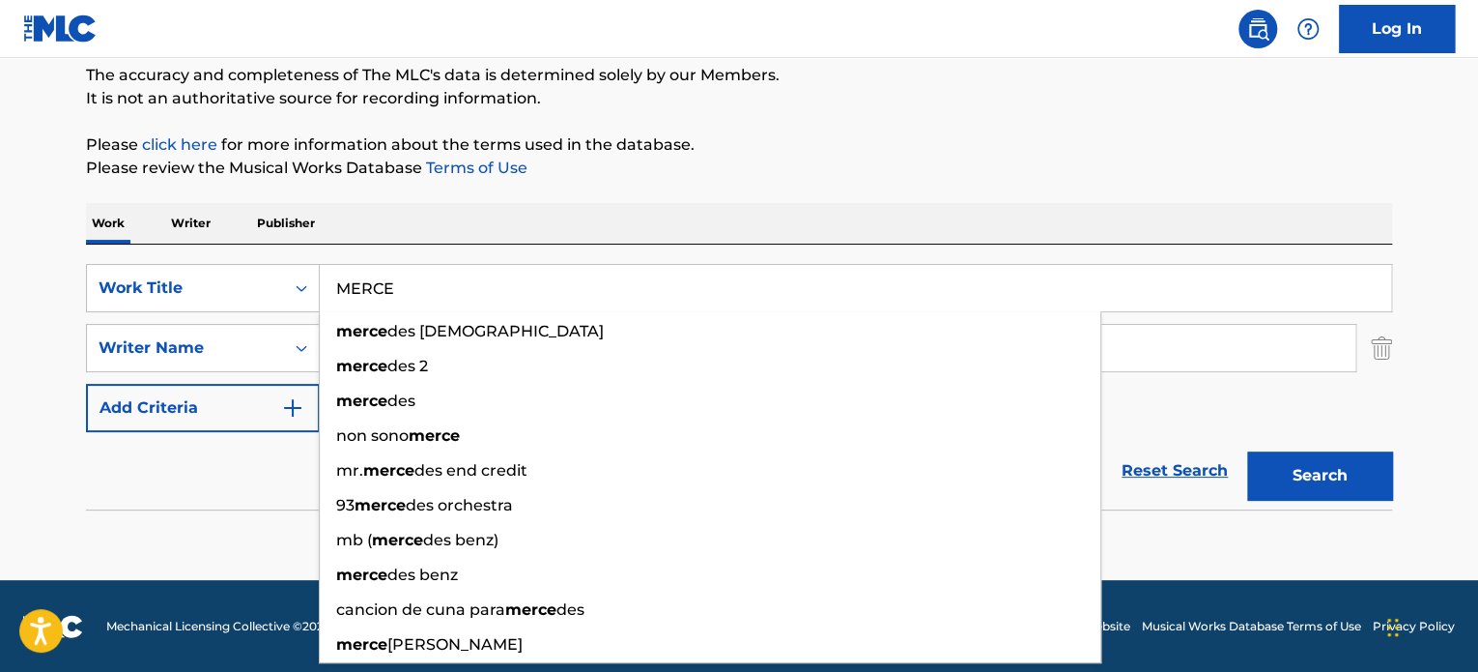
paste input "OTRA COSA"
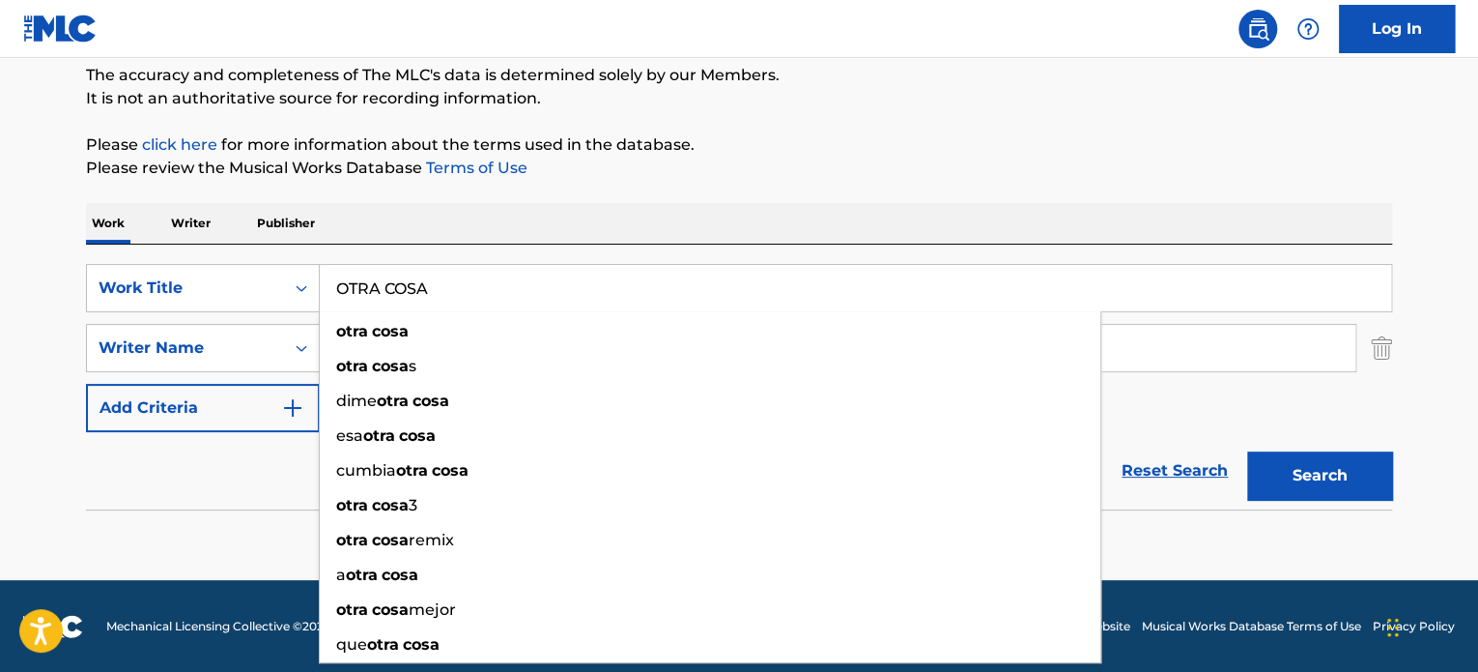
type input "OTRA COSA"
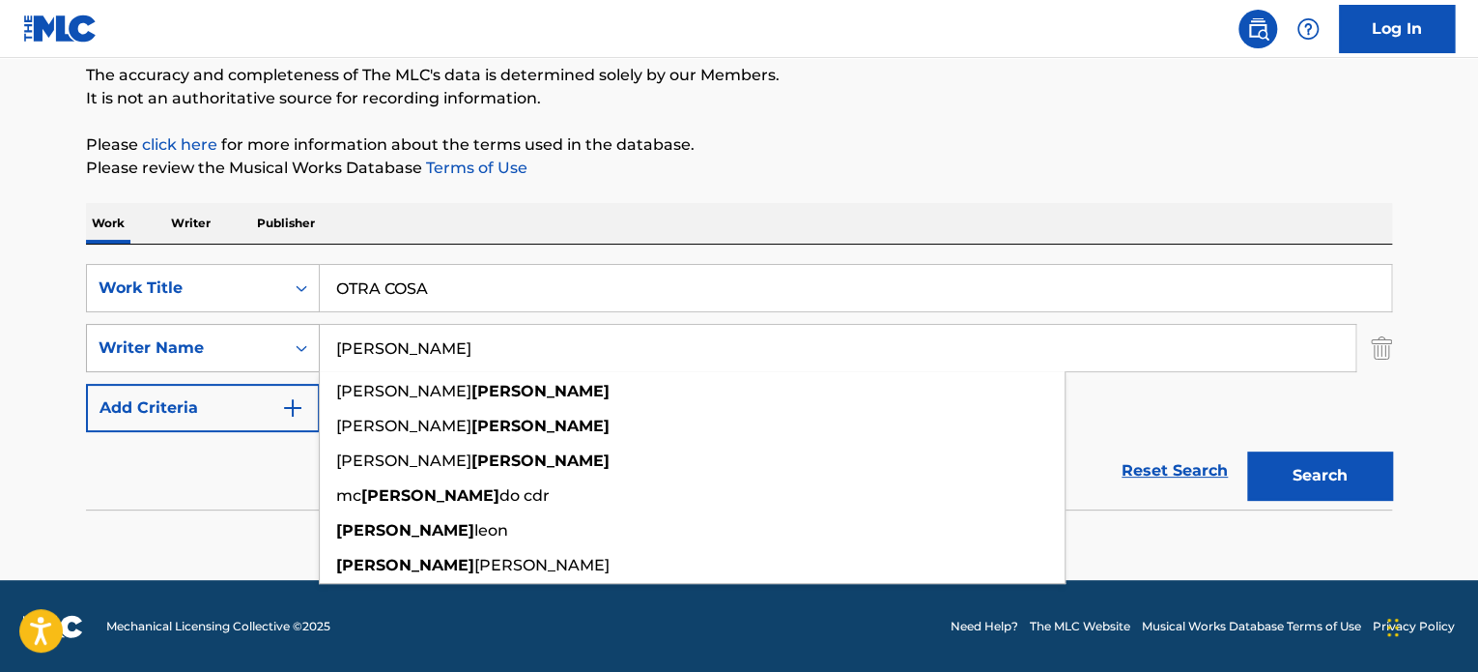
drag, startPoint x: 531, startPoint y: 353, endPoint x: 119, endPoint y: 328, distance: 413.3
click at [119, 328] on div "SearchWithCriteria40487d24-6dd9-4e50-bdcc-2025fddf4e23 Writer Name [PERSON_NAME…" at bounding box center [739, 348] width 1306 height 48
paste input "[PERSON_NAME]"
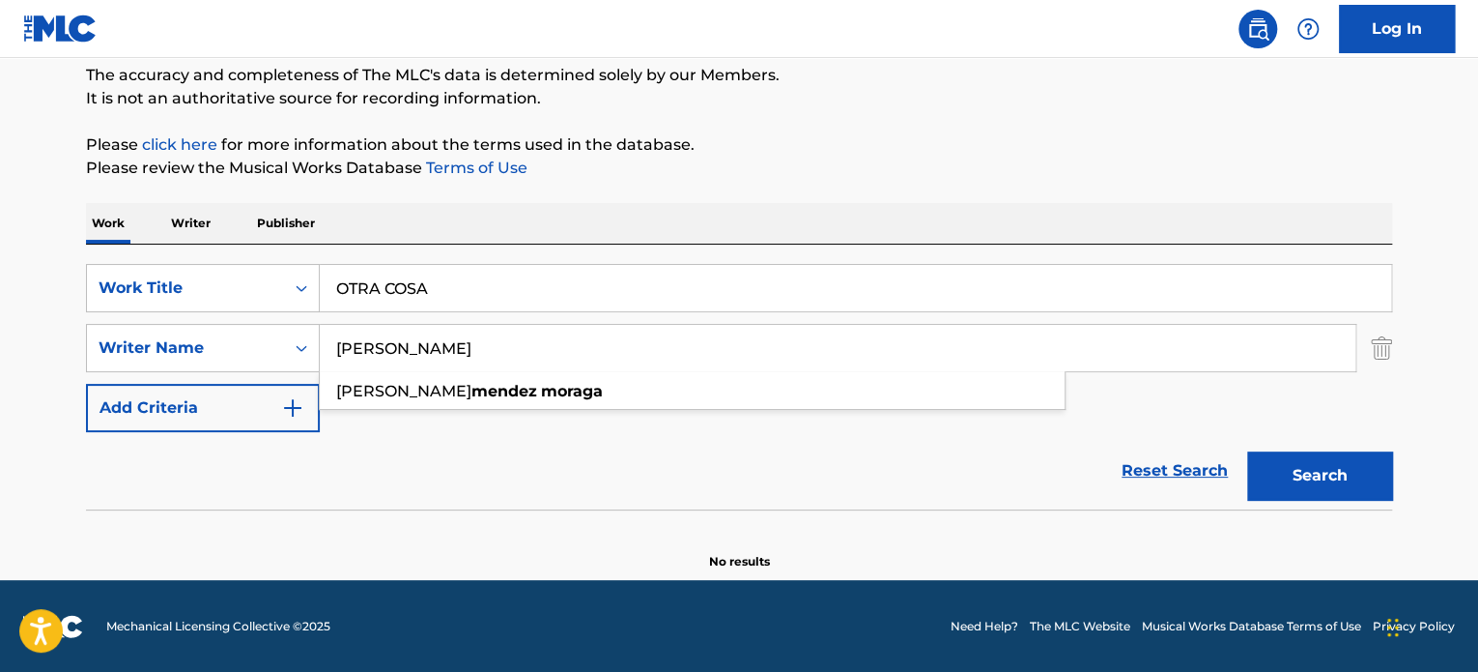
type input "[PERSON_NAME]"
click at [1273, 455] on button "Search" at bounding box center [1319, 475] width 145 height 48
